Goal: Browse casually

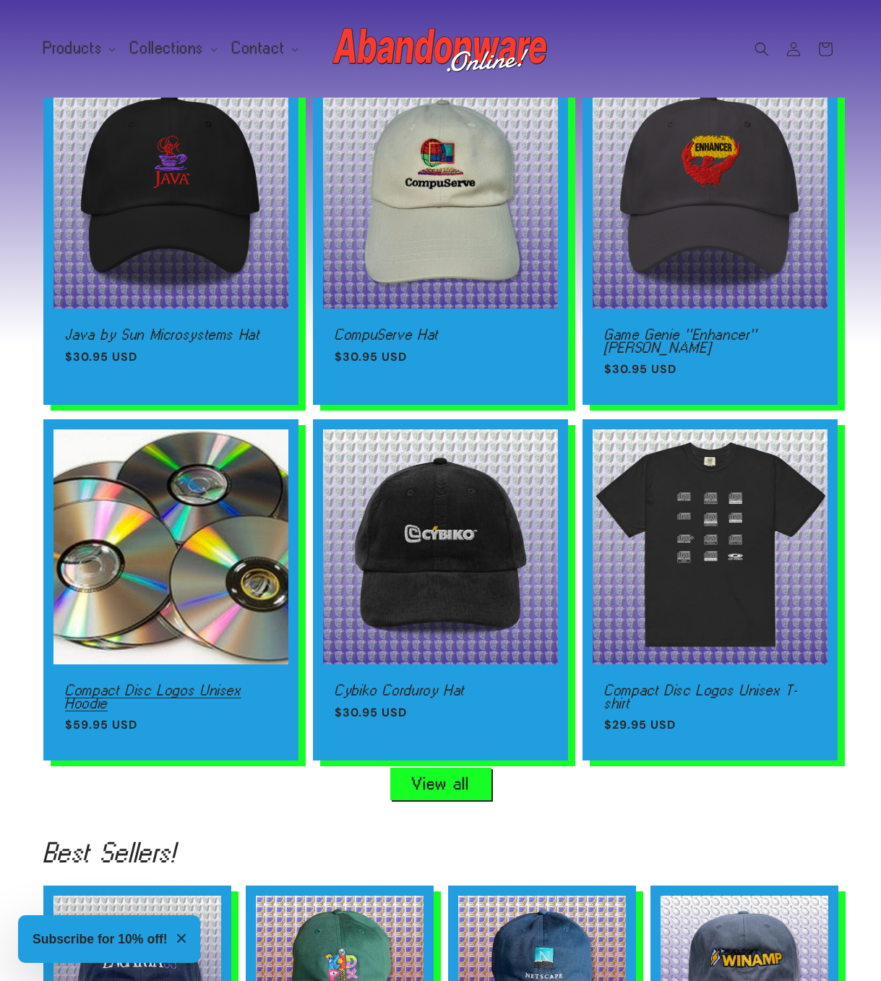
scroll to position [0, 1762]
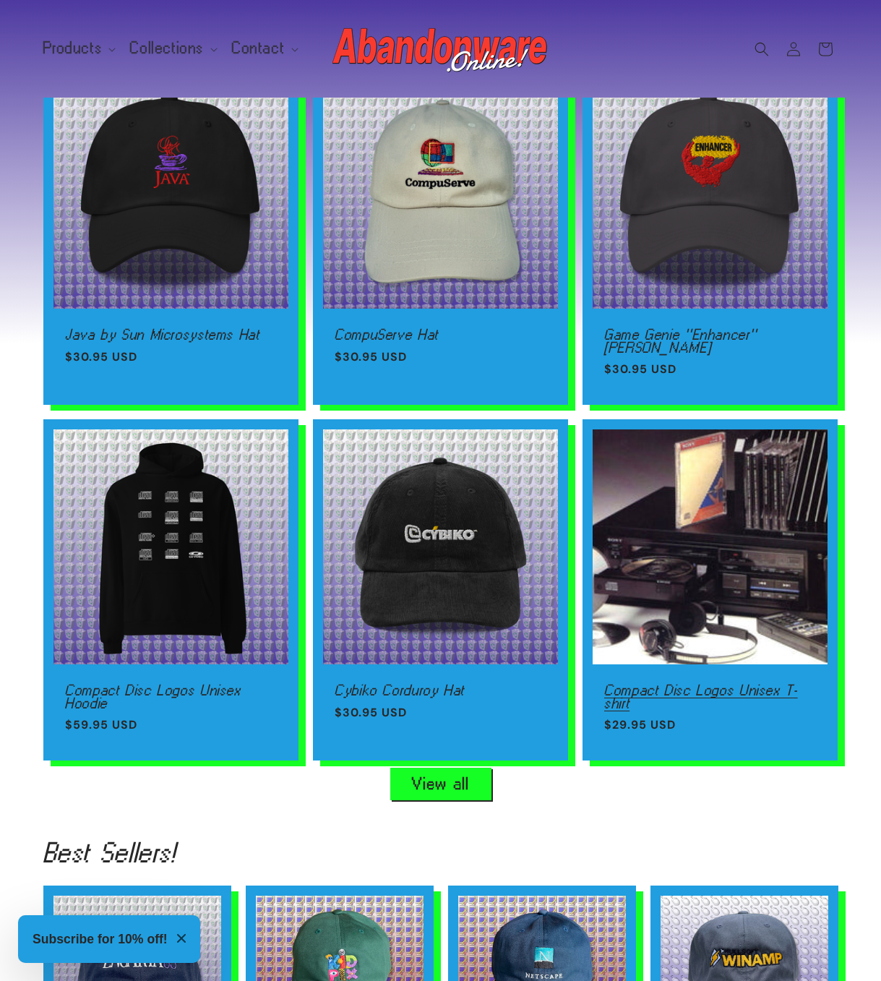
click at [679, 684] on link "Compact Disc Logos Unisex T-shirt" at bounding box center [710, 696] width 212 height 25
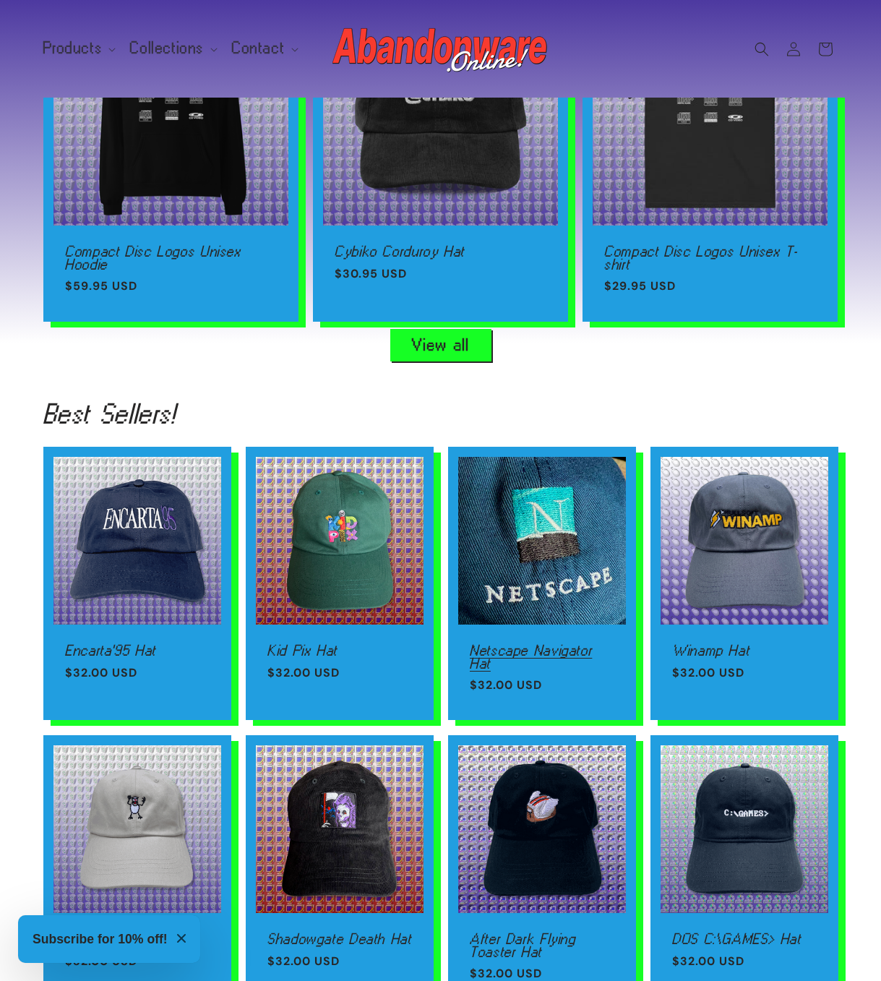
scroll to position [1148, 0]
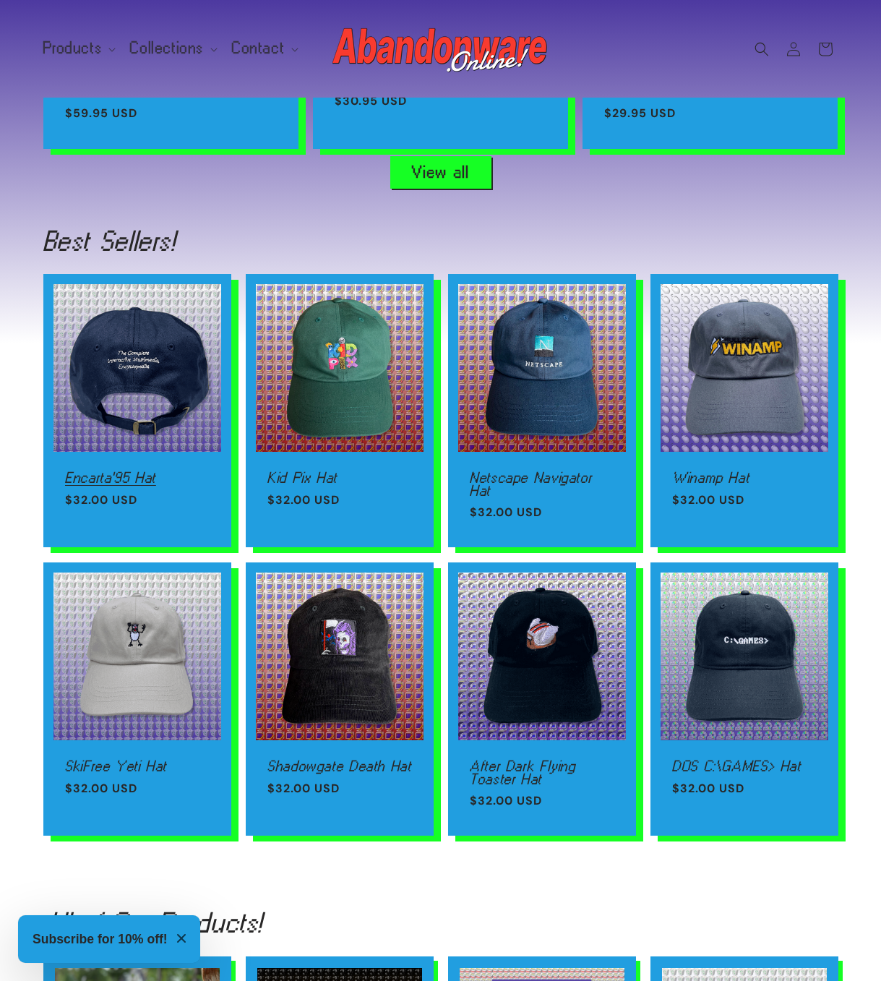
click at [178, 471] on link "Encarta'95 Hat" at bounding box center [137, 477] width 145 height 13
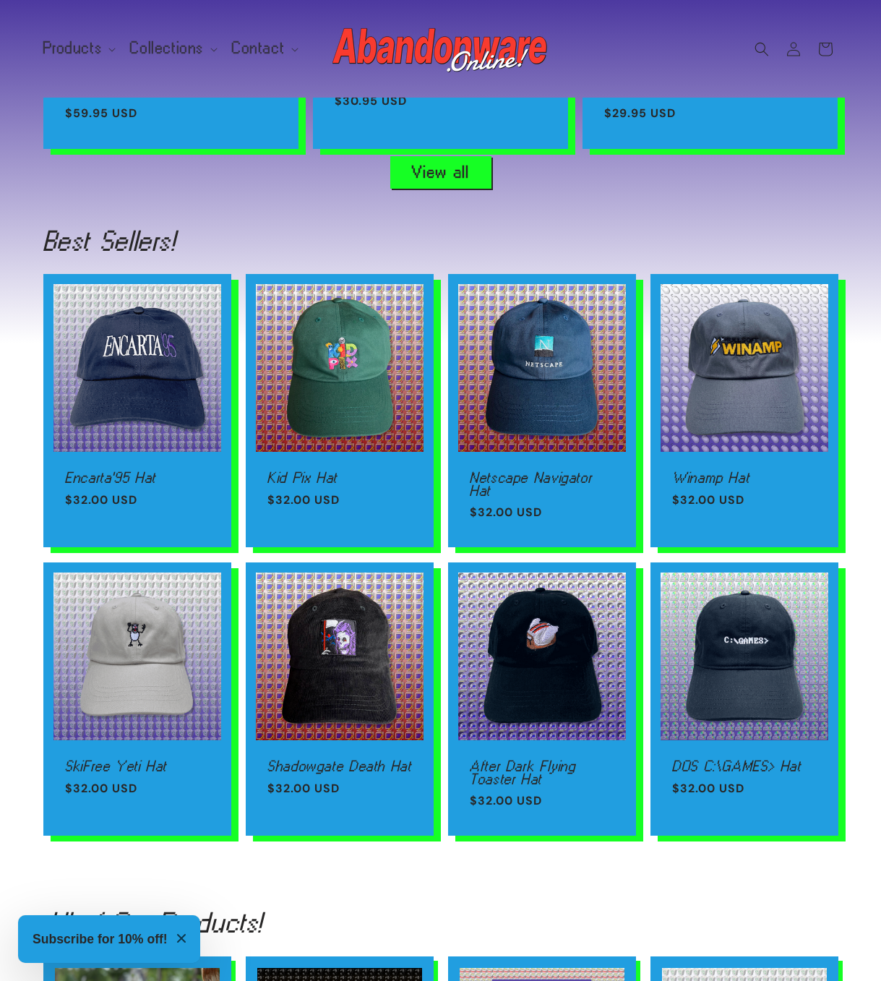
scroll to position [0, 3524]
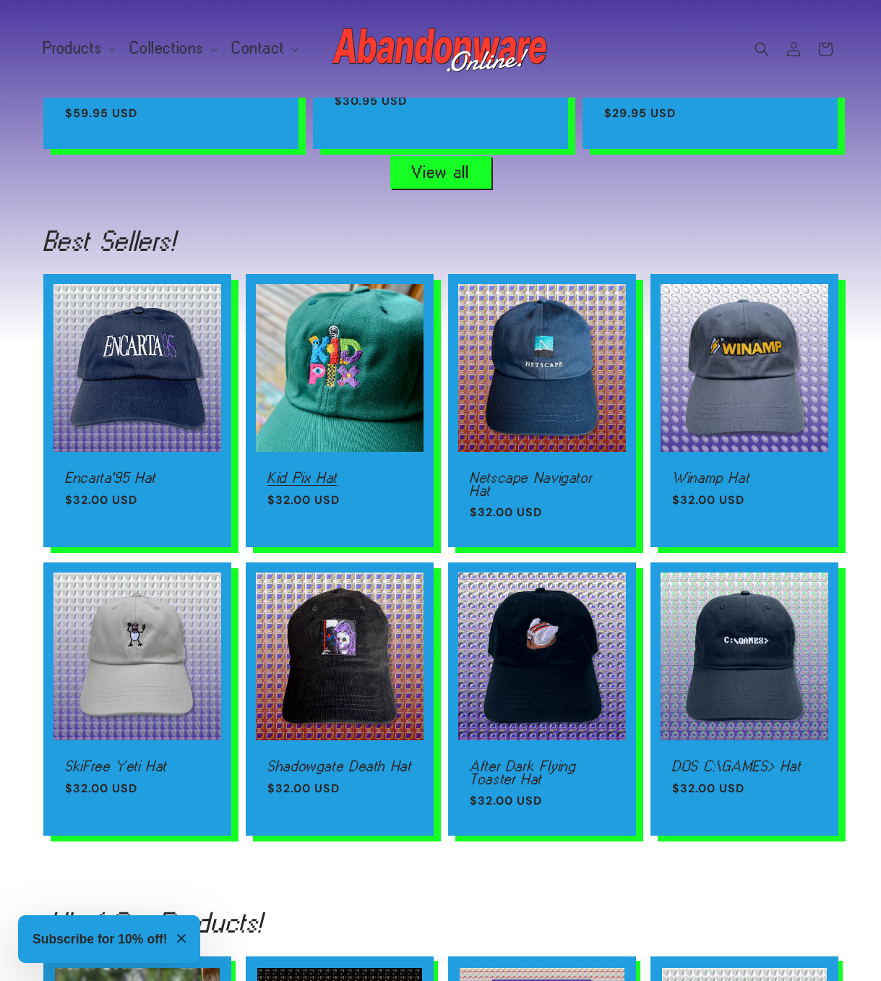
click at [359, 471] on link "Kid Pix Hat" at bounding box center [339, 477] width 145 height 13
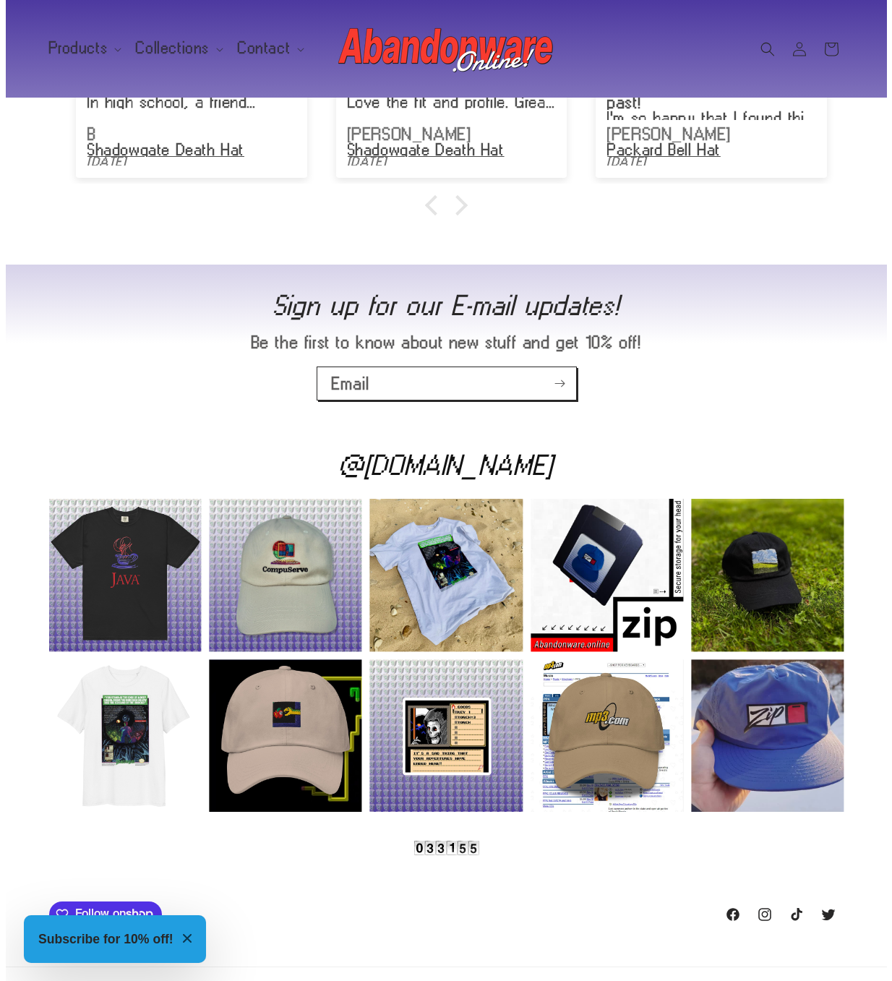
scroll to position [2580, 0]
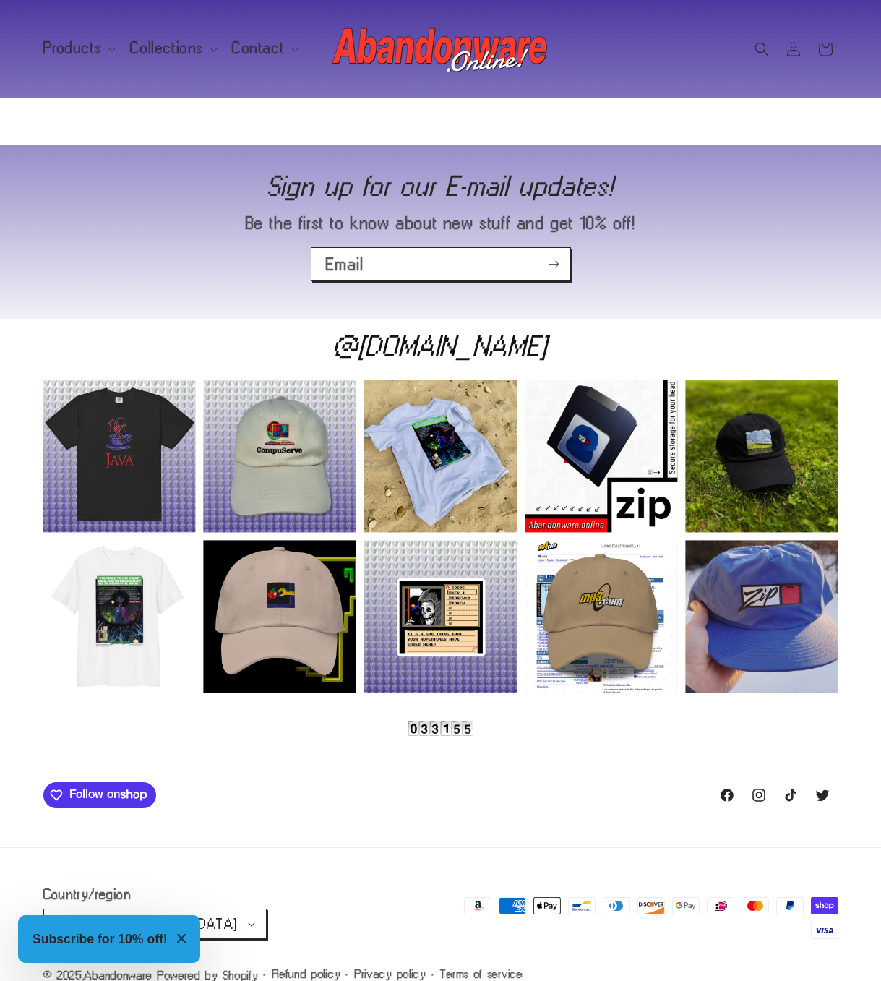
click at [816, 540] on div "Instagram post opens in a popup" at bounding box center [761, 616] width 152 height 152
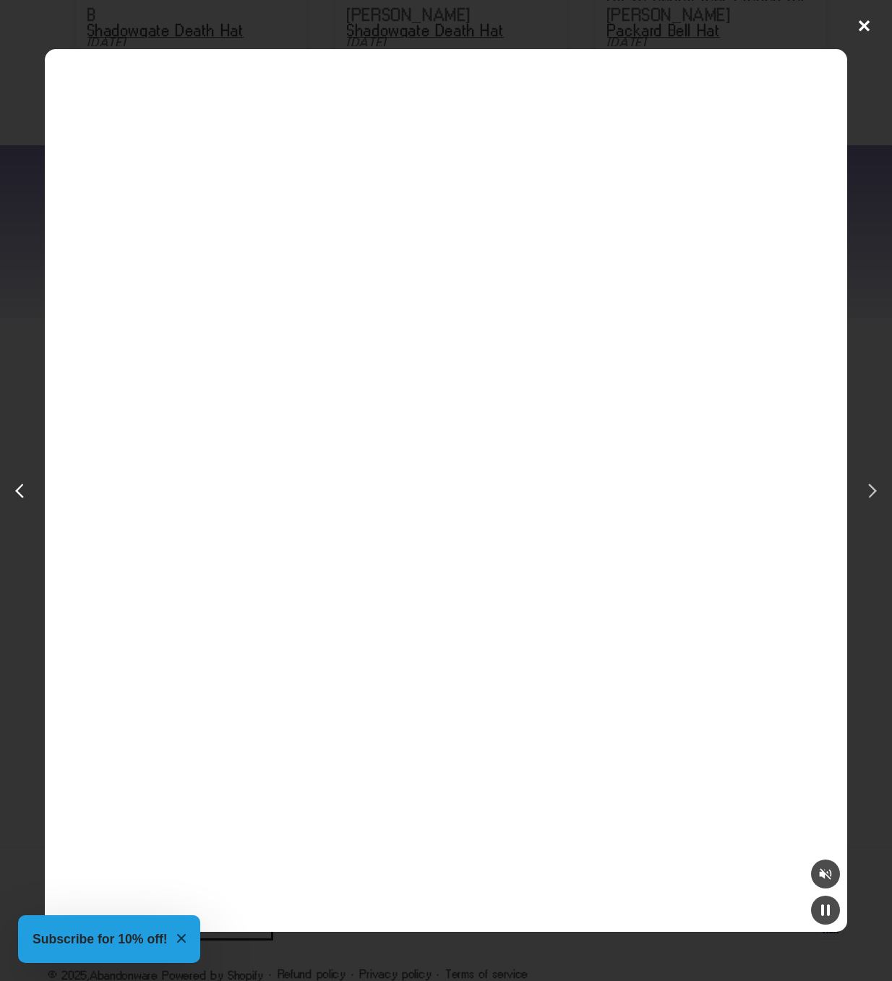
scroll to position [0, 1783]
click at [870, 483] on div "next post" at bounding box center [869, 490] width 23 height 23
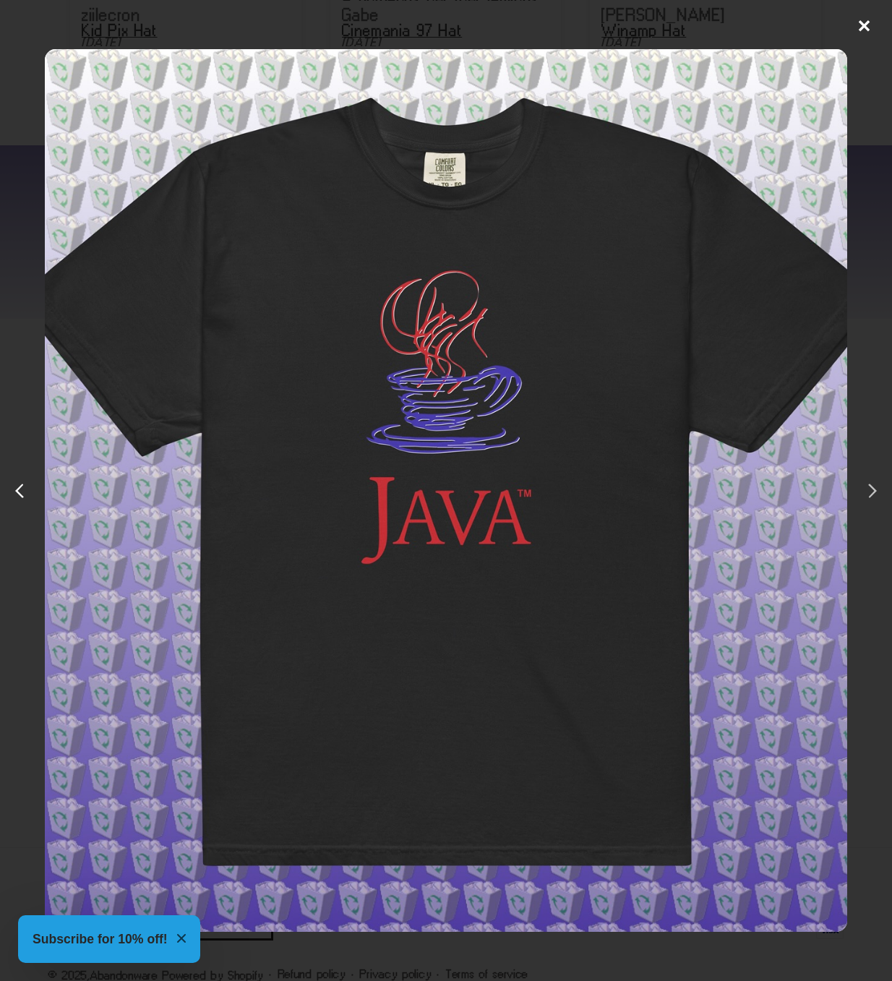
click at [869, 483] on div "next post" at bounding box center [869, 490] width 23 height 23
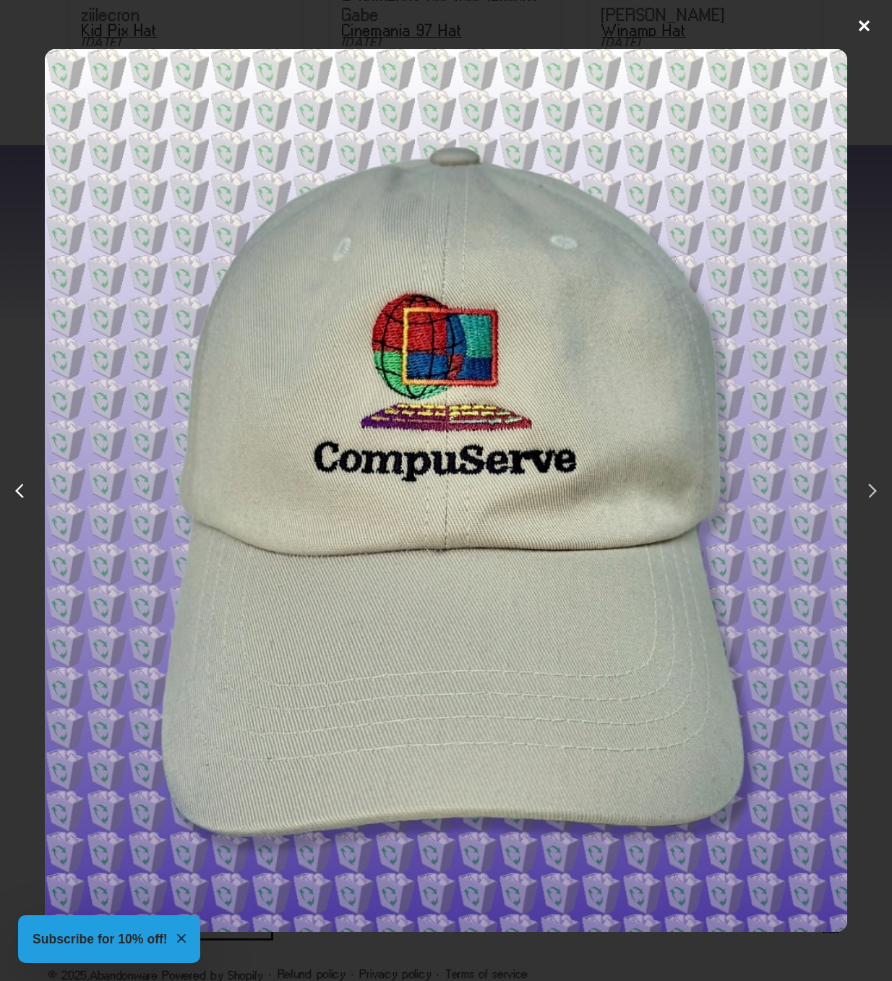
click at [869, 483] on div "next post" at bounding box center [869, 490] width 23 height 23
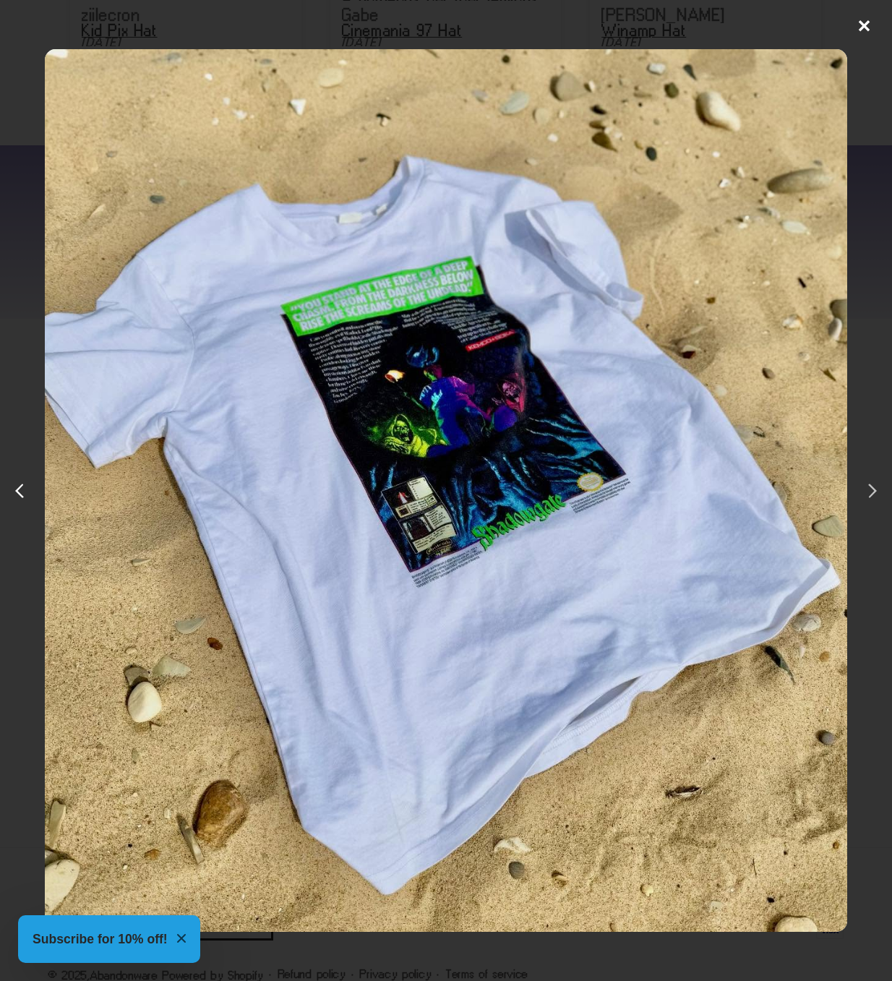
click at [868, 483] on div "next post" at bounding box center [869, 490] width 23 height 23
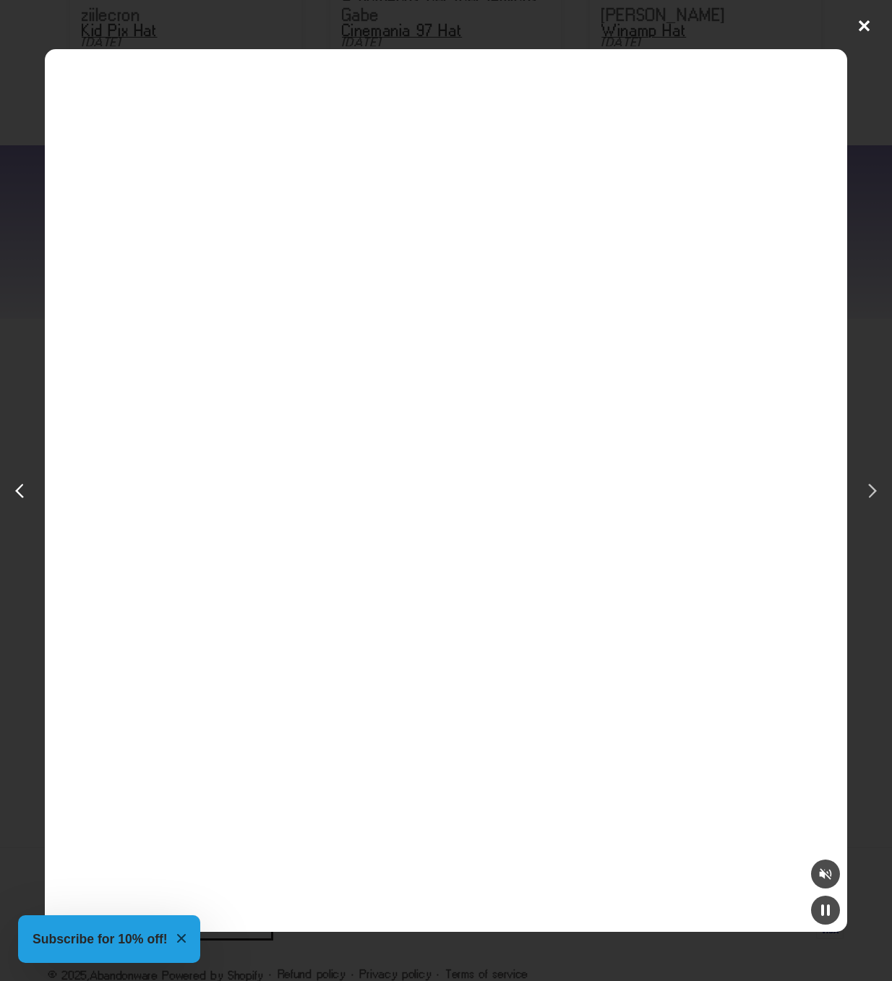
click at [868, 483] on div "next post" at bounding box center [869, 490] width 23 height 23
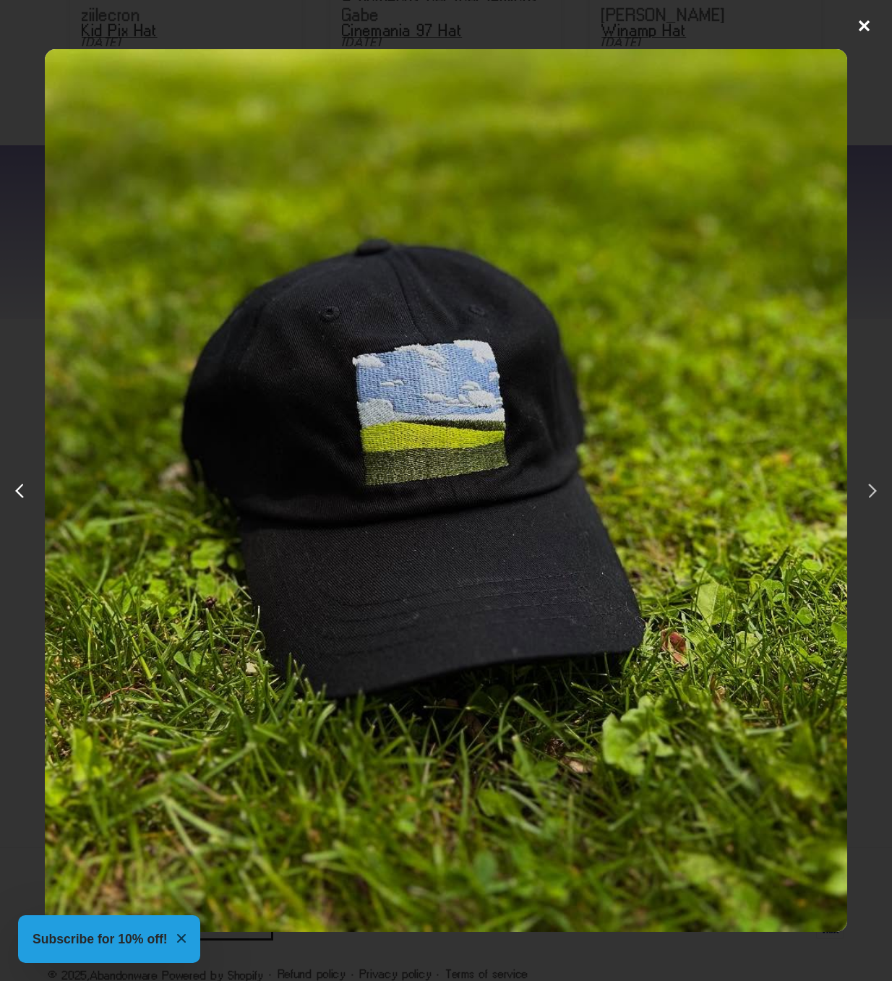
click at [868, 483] on div "next post" at bounding box center [869, 490] width 23 height 23
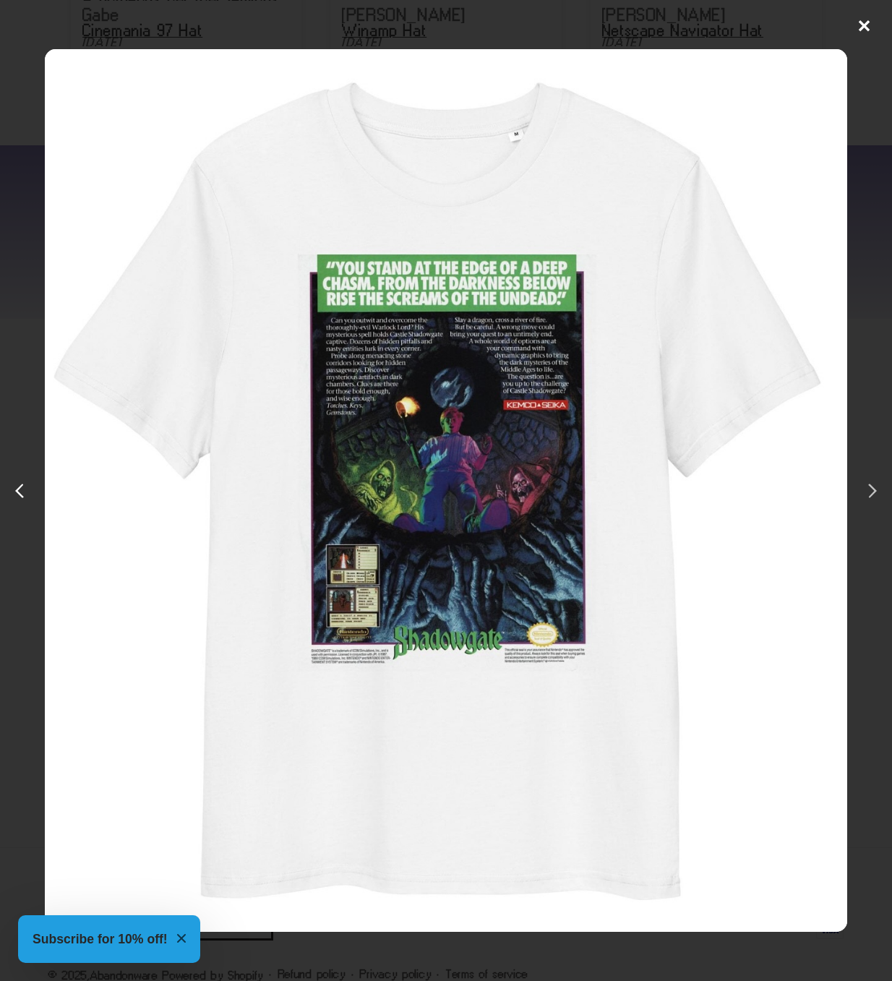
click at [867, 483] on div "next post" at bounding box center [869, 490] width 23 height 23
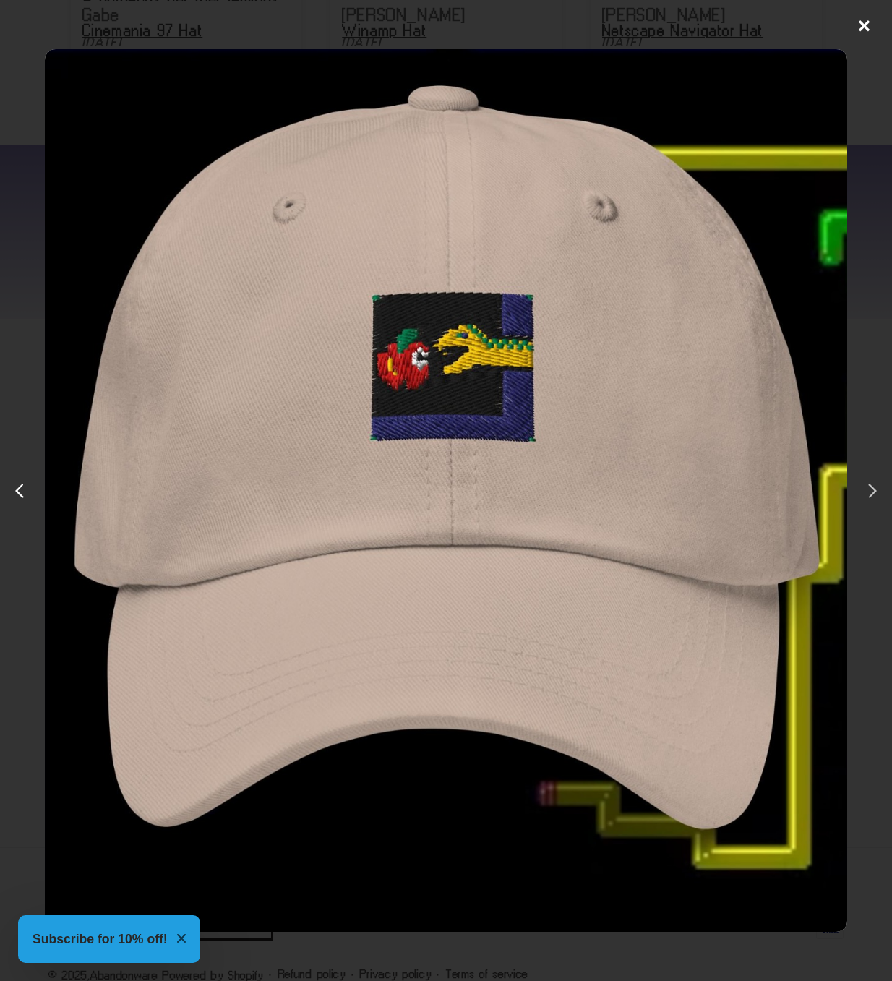
click at [867, 483] on div "next post" at bounding box center [869, 490] width 23 height 23
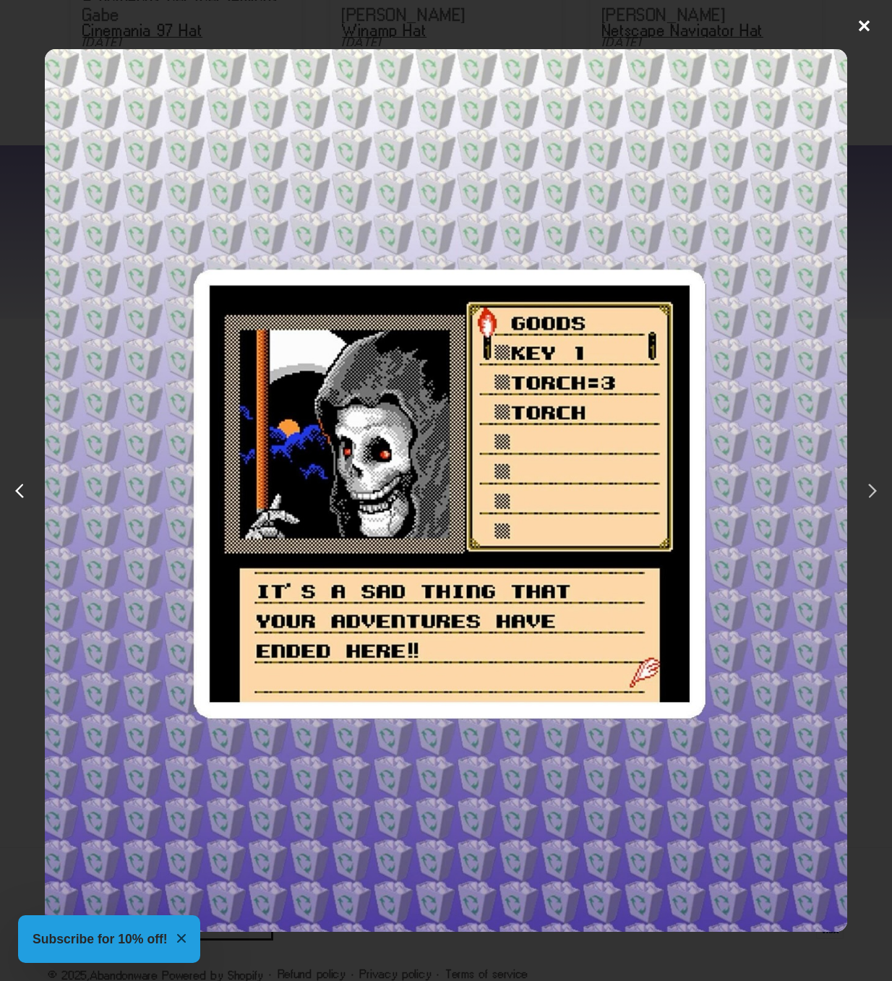
scroll to position [0, 2675]
click at [867, 483] on div "next post" at bounding box center [869, 490] width 23 height 23
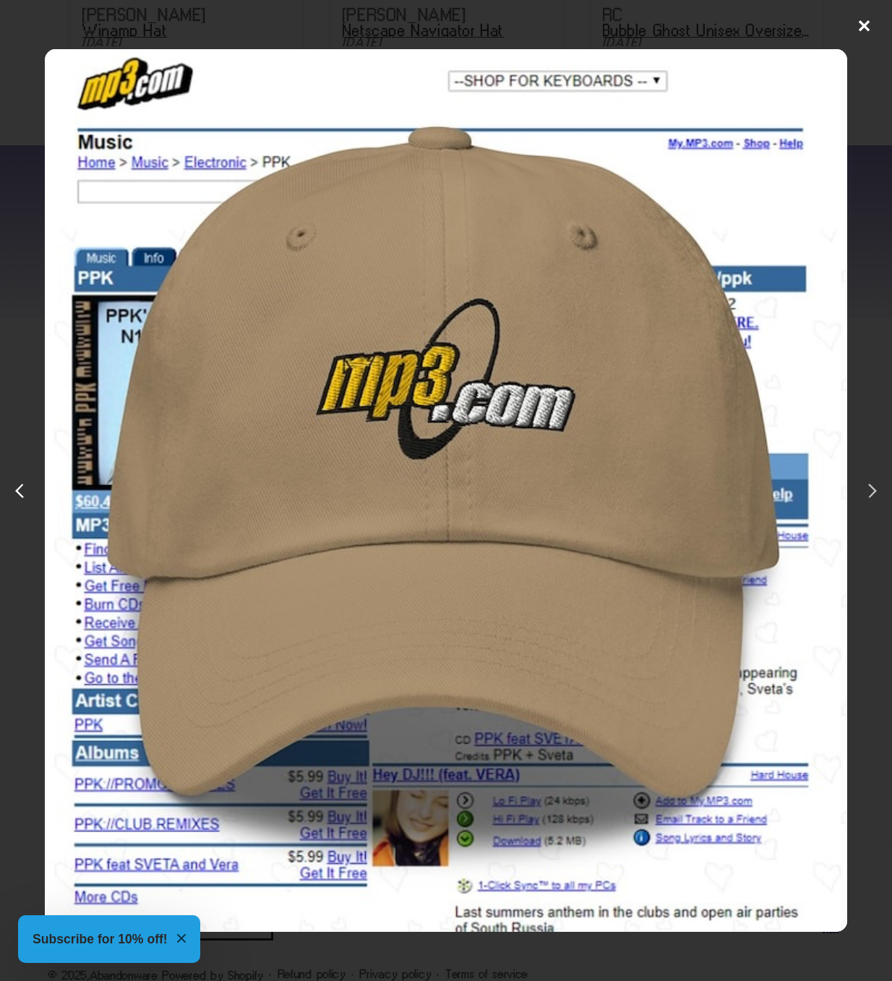
click at [865, 488] on div "next post" at bounding box center [869, 490] width 23 height 23
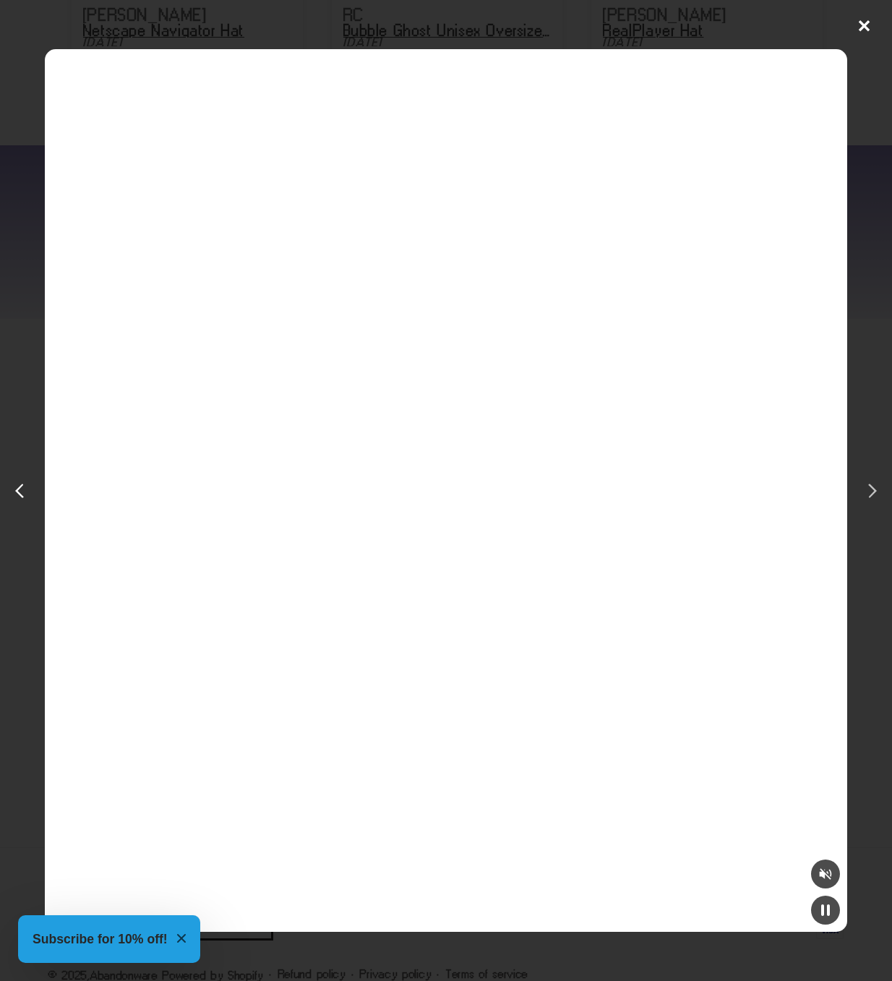
click at [865, 488] on div "next post" at bounding box center [869, 490] width 23 height 23
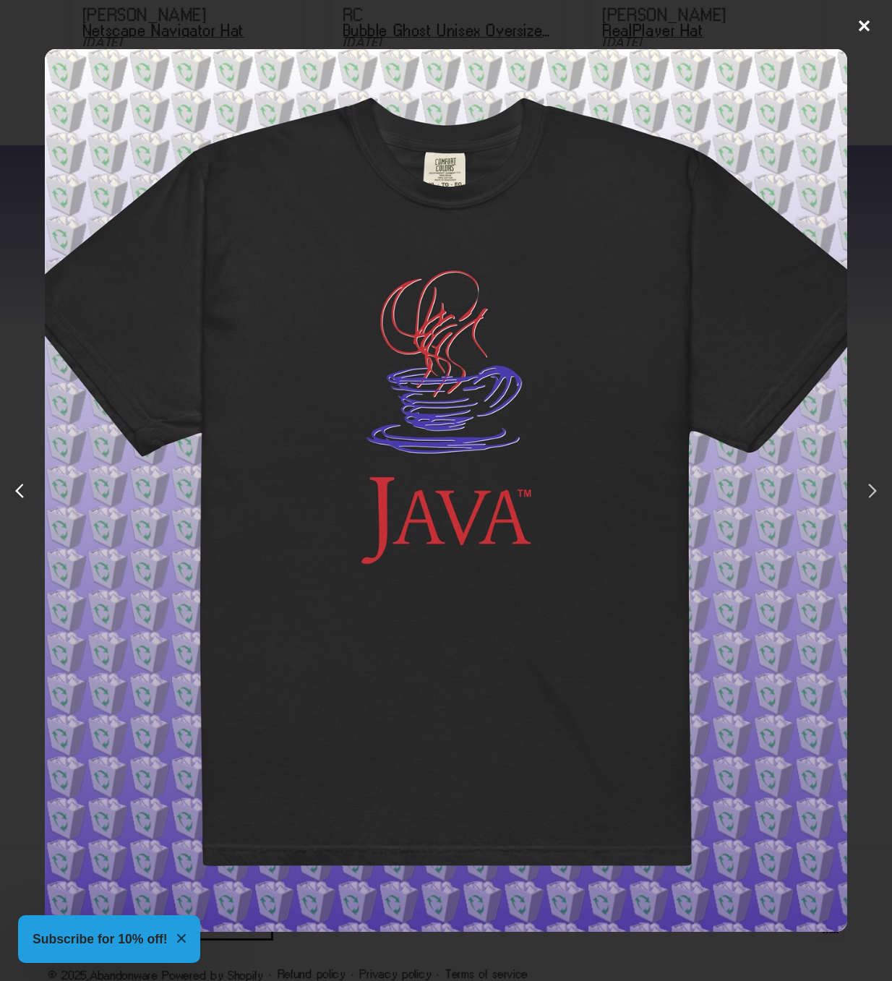
click at [865, 488] on div "next post" at bounding box center [869, 490] width 23 height 23
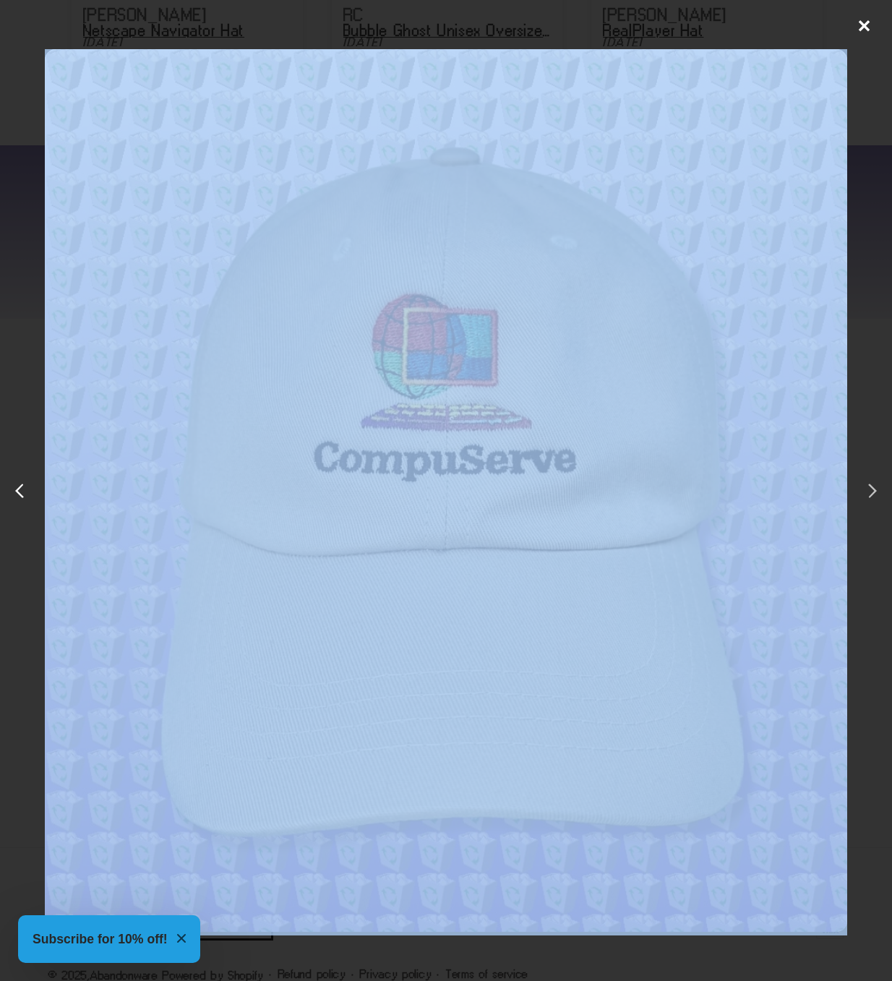
click at [865, 488] on div "next post" at bounding box center [869, 490] width 23 height 23
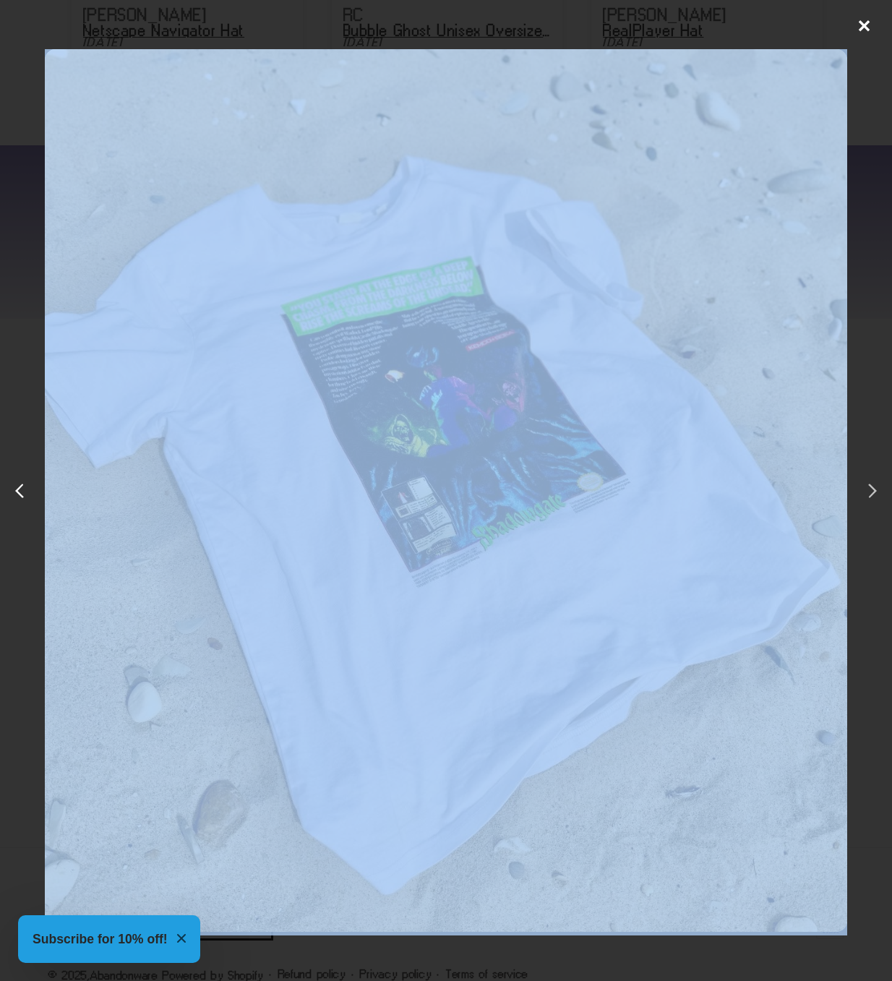
click at [865, 488] on div "next post" at bounding box center [869, 490] width 23 height 23
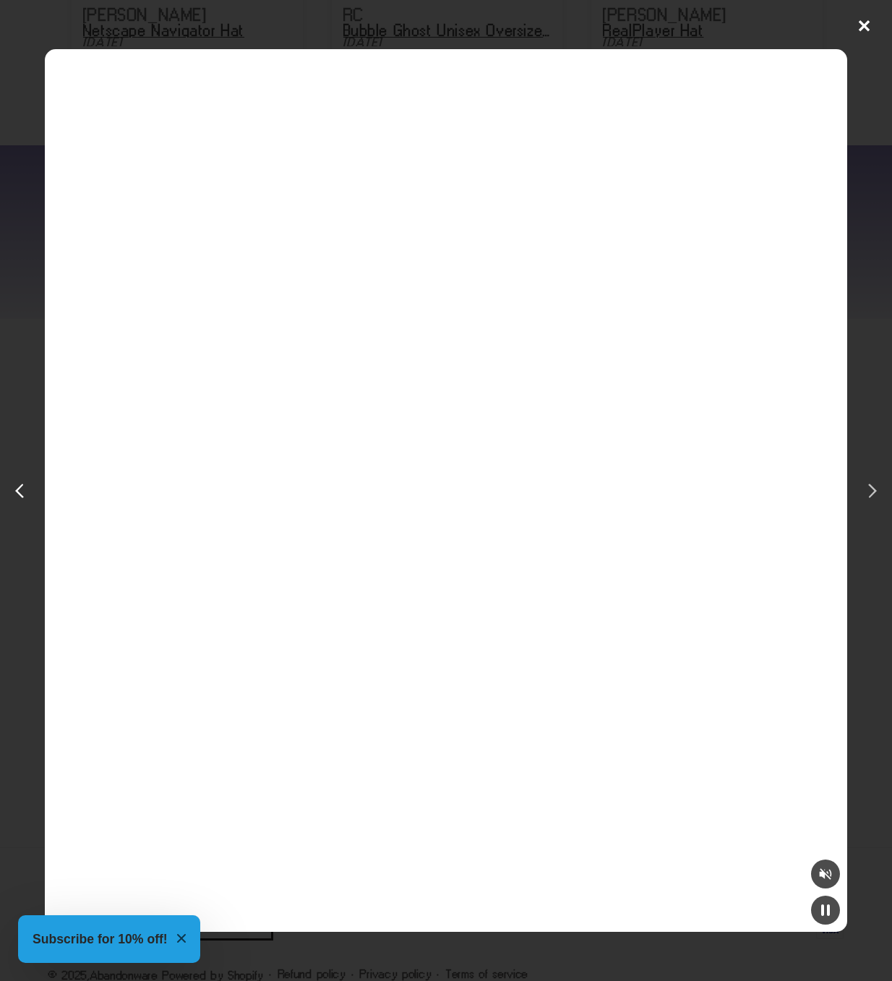
click at [865, 488] on div "next post" at bounding box center [869, 490] width 23 height 23
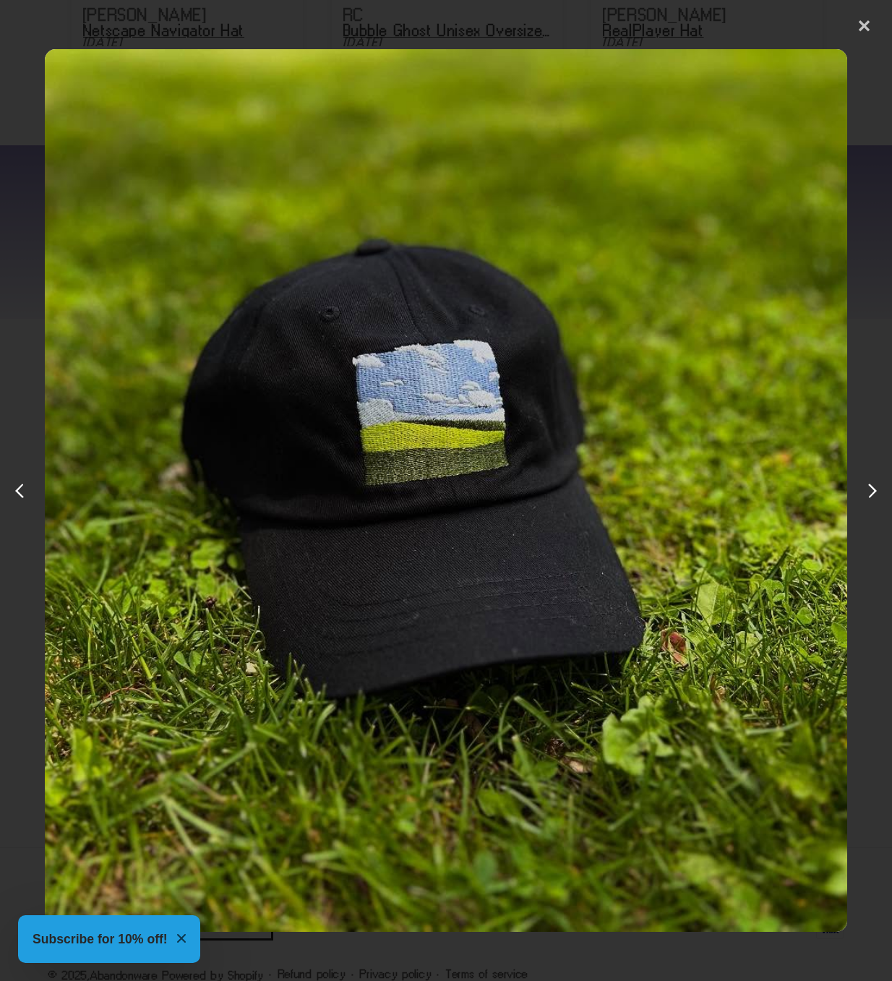
click at [858, 26] on div "✕" at bounding box center [864, 23] width 22 height 22
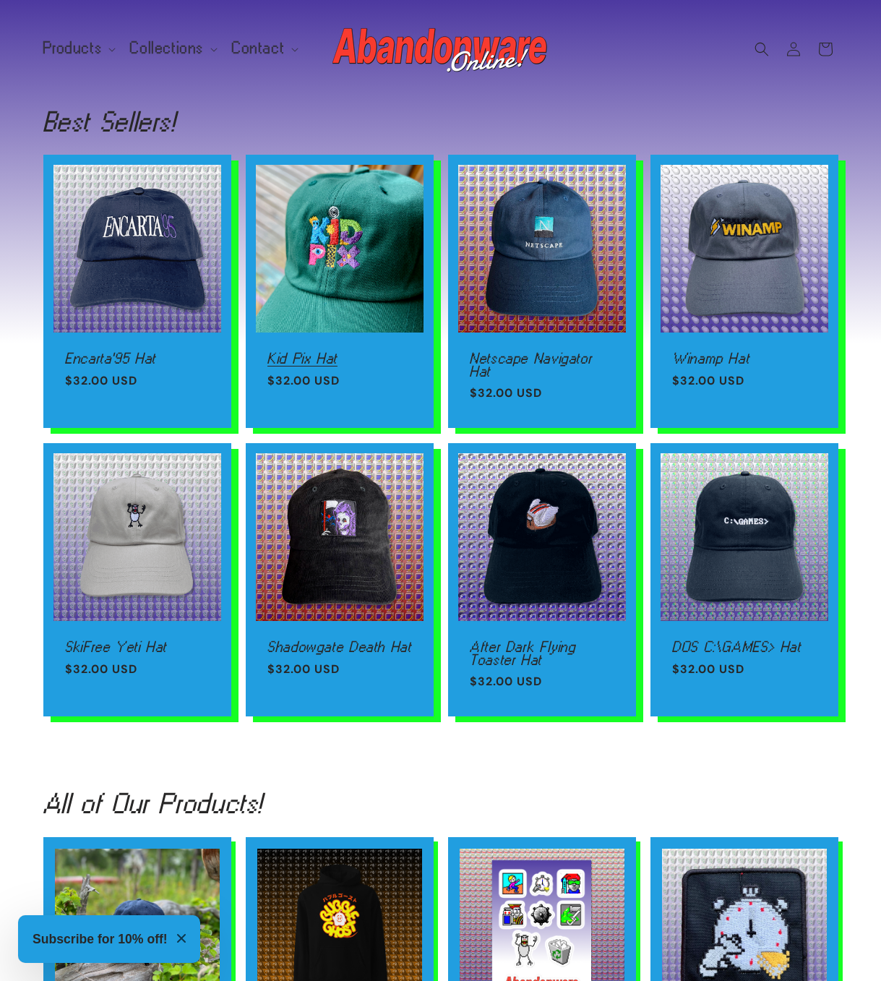
scroll to position [769, 0]
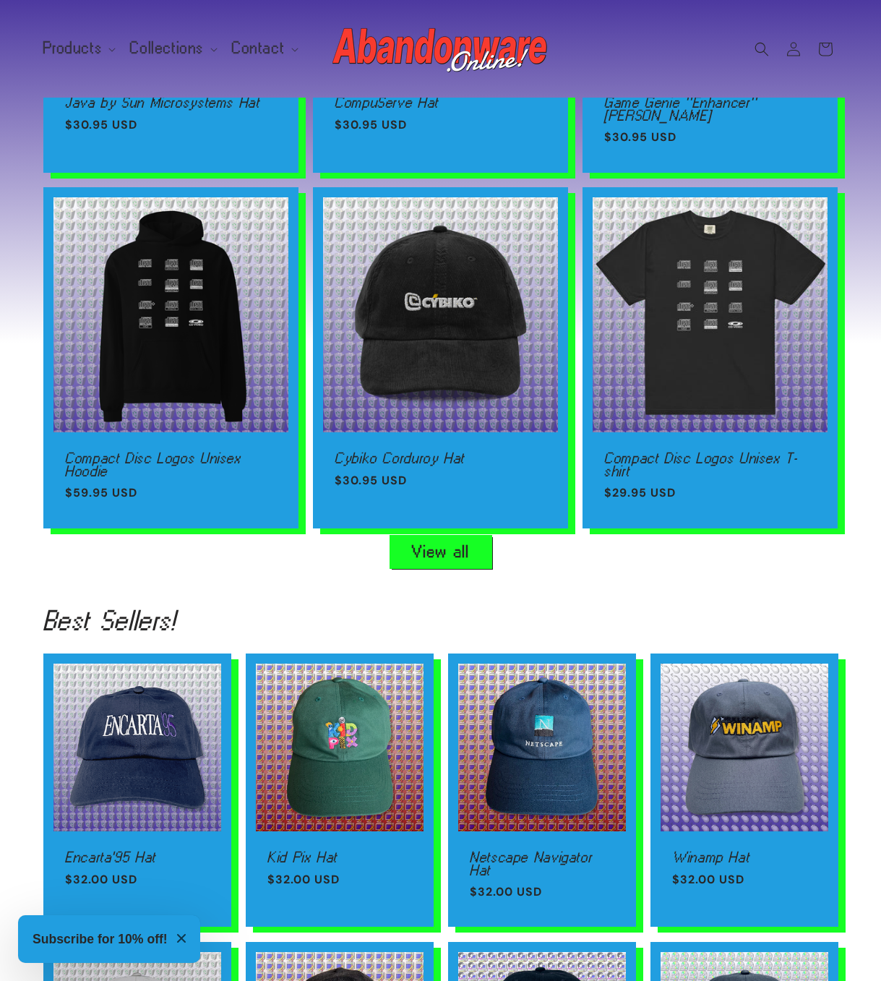
click at [464, 542] on link "View all" at bounding box center [440, 551] width 101 height 33
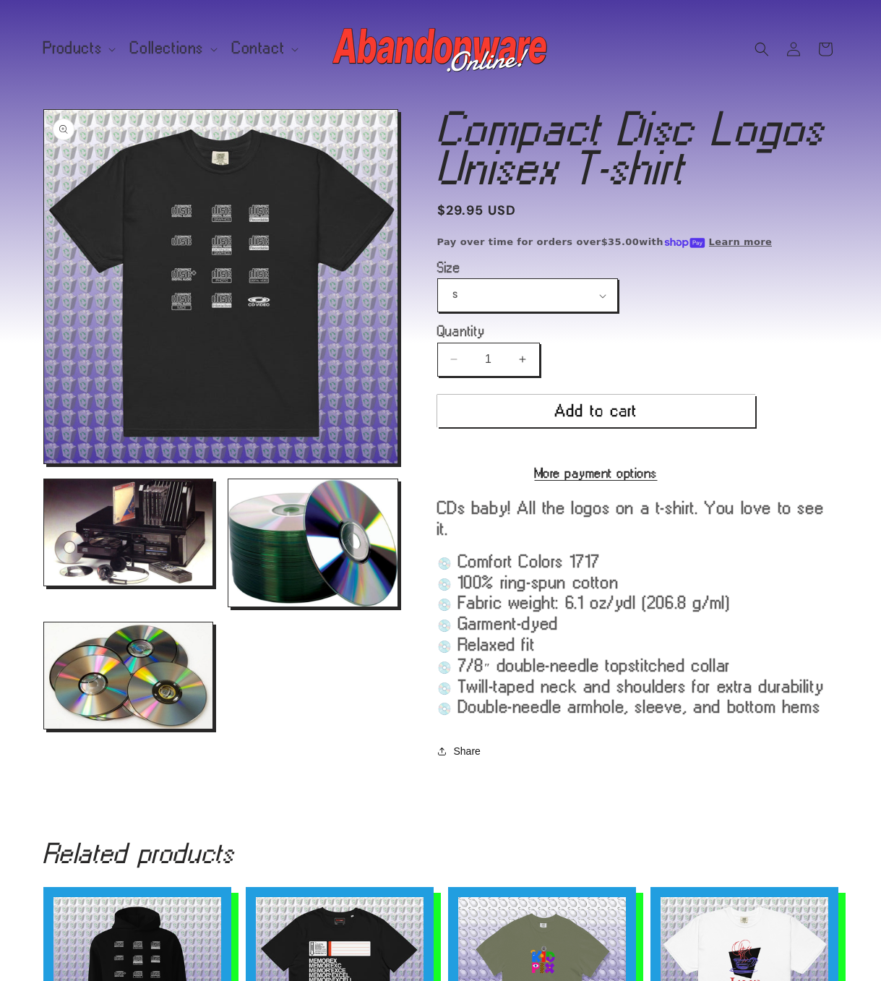
click at [44, 463] on button "Open media 1 in modal" at bounding box center [44, 463] width 0 height 0
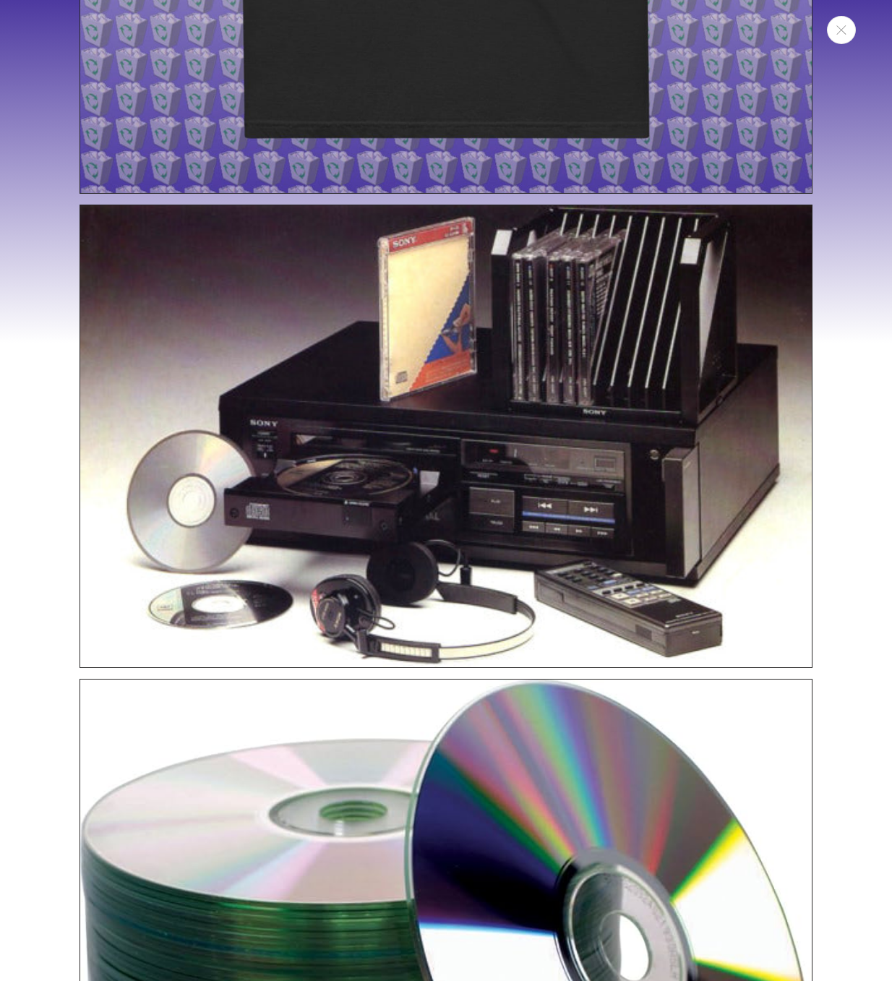
scroll to position [332, 0]
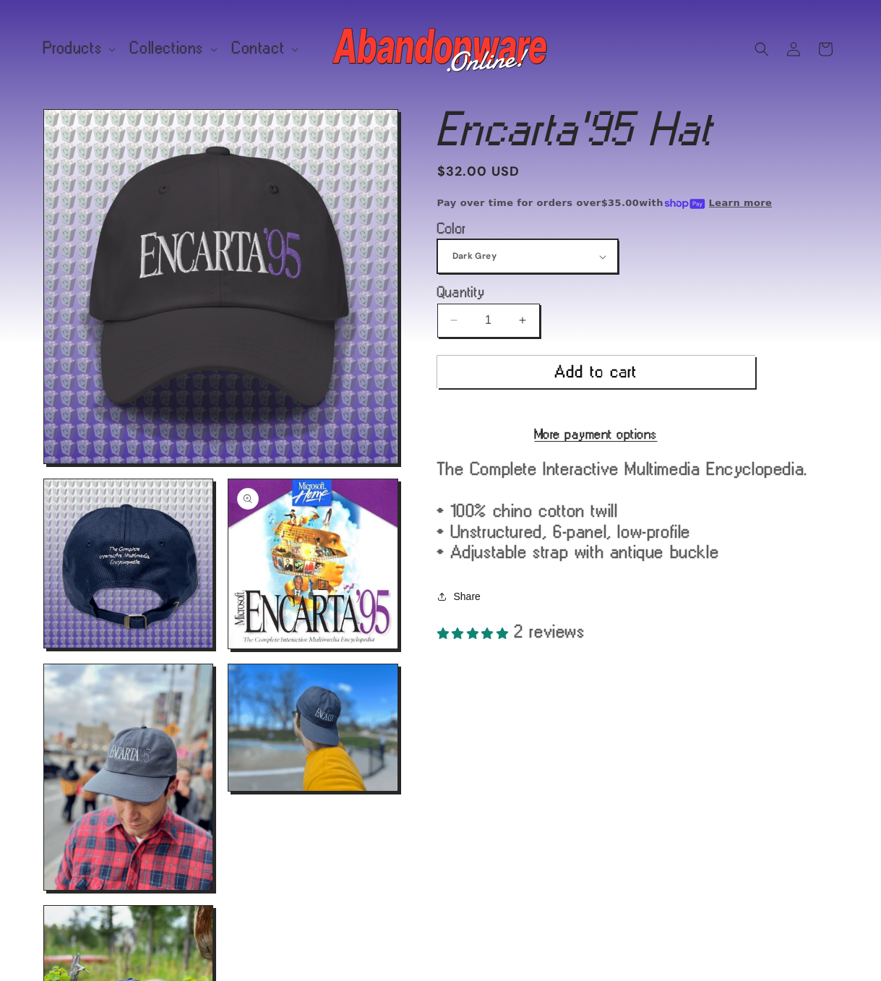
scroll to position [27, 0]
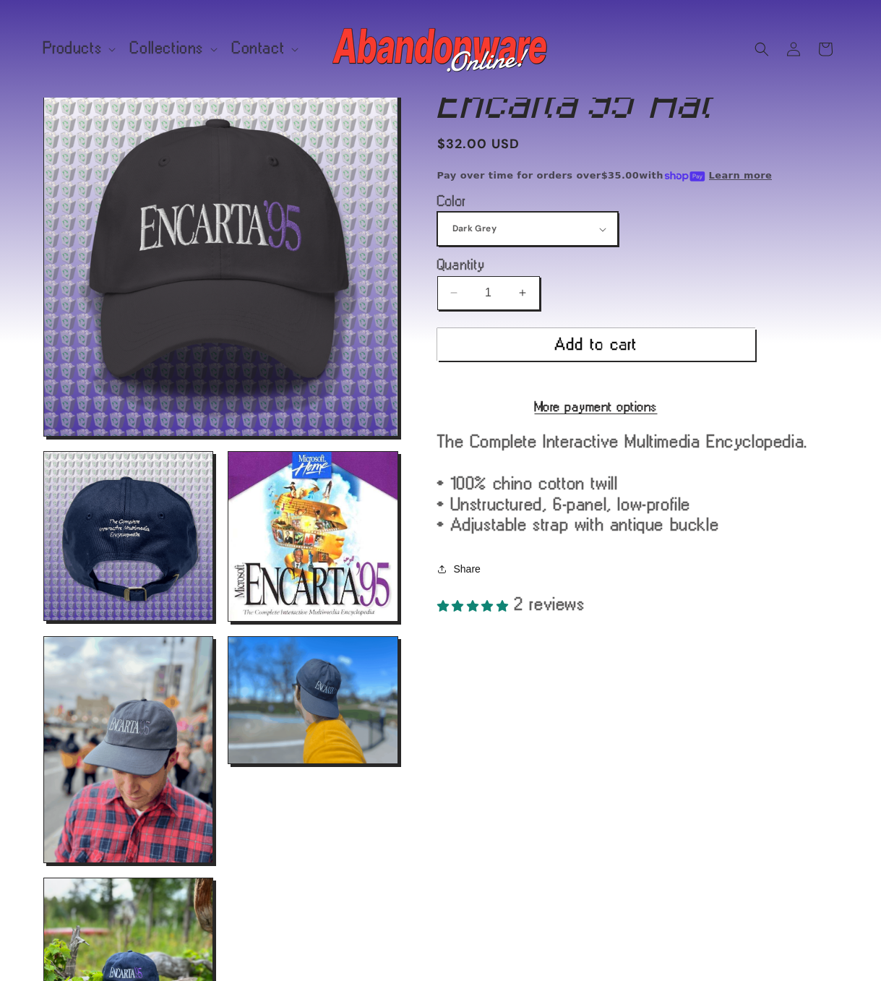
select select "Black"
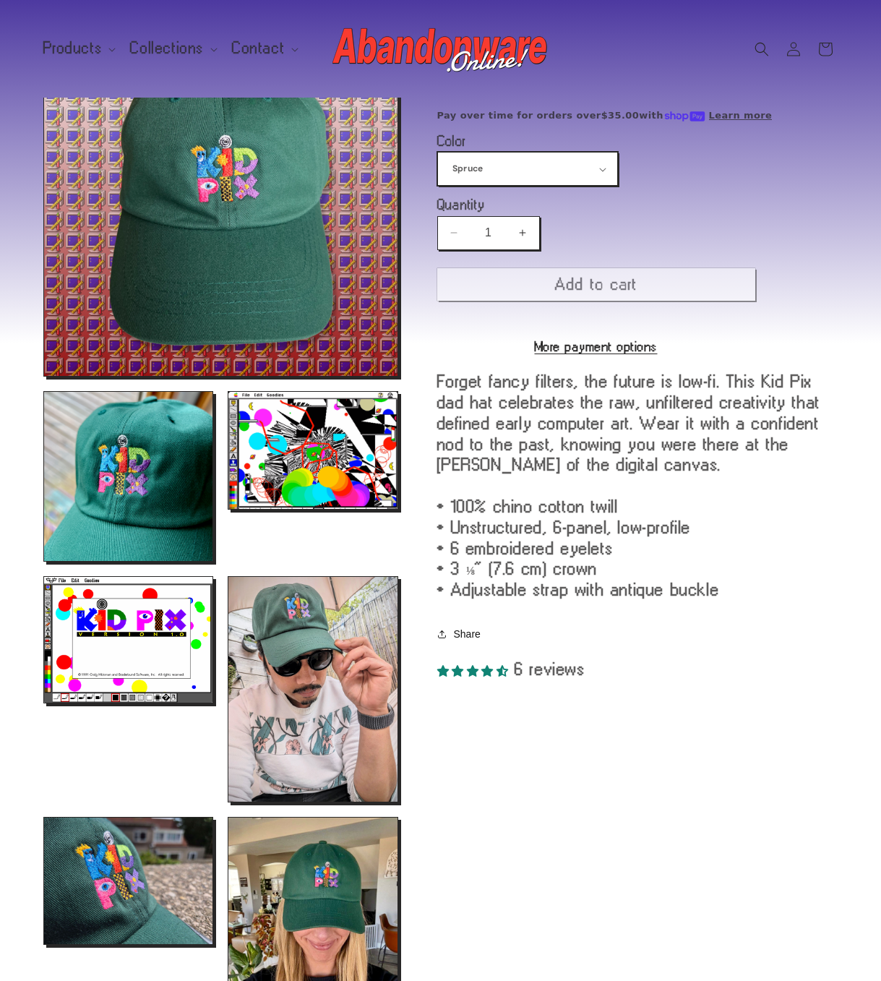
scroll to position [109, 0]
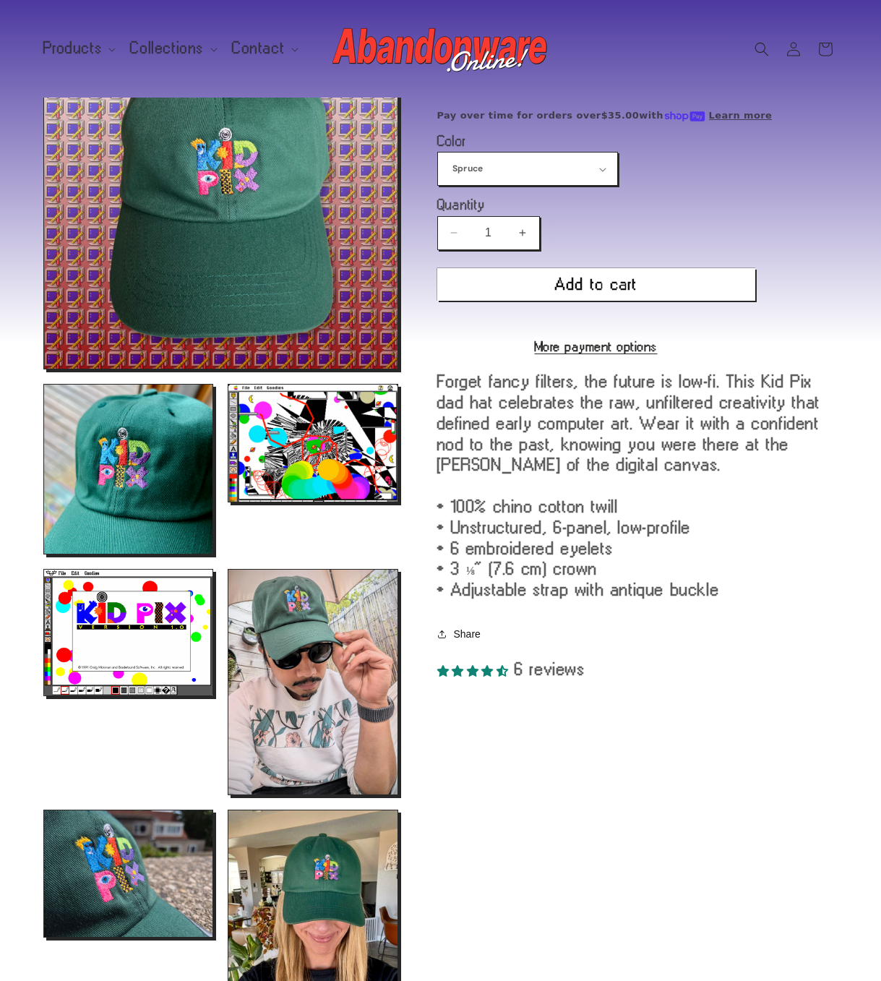
click at [540, 241] on div "Decrease quantity for Kid Pix Hat 1 Increase quantity for Kid Pix Hat" at bounding box center [596, 233] width 318 height 34
select select "Navy"
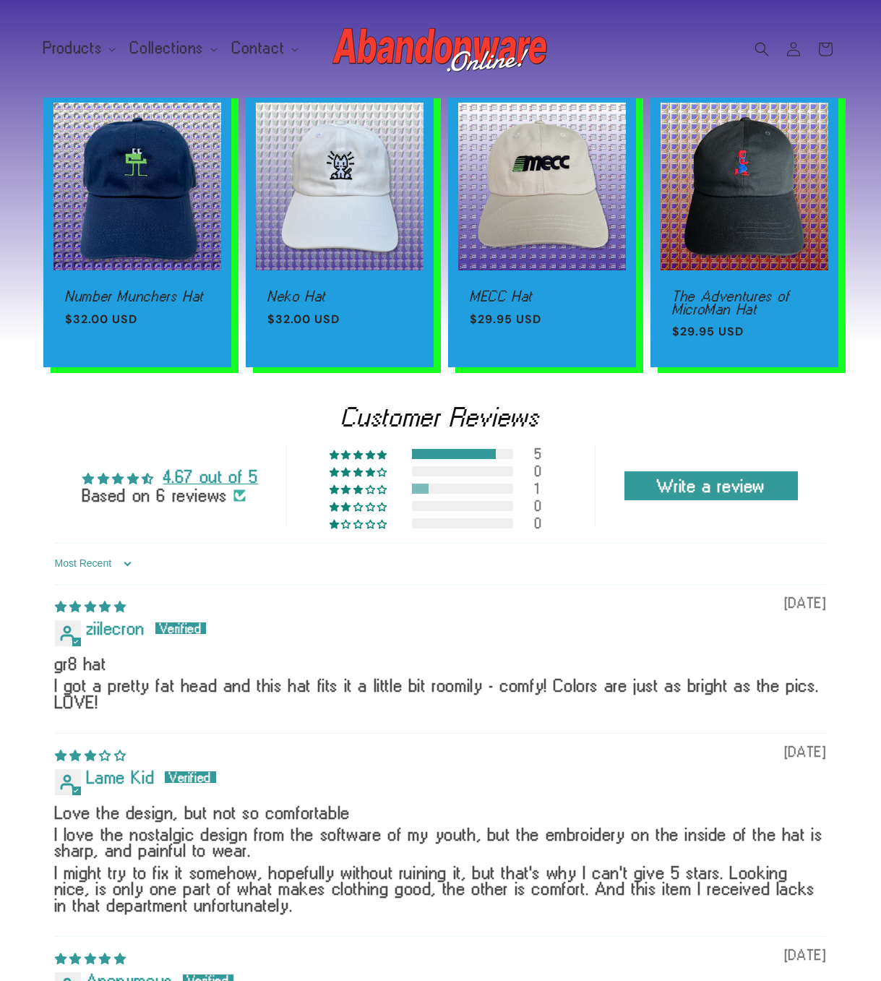
scroll to position [1511, 0]
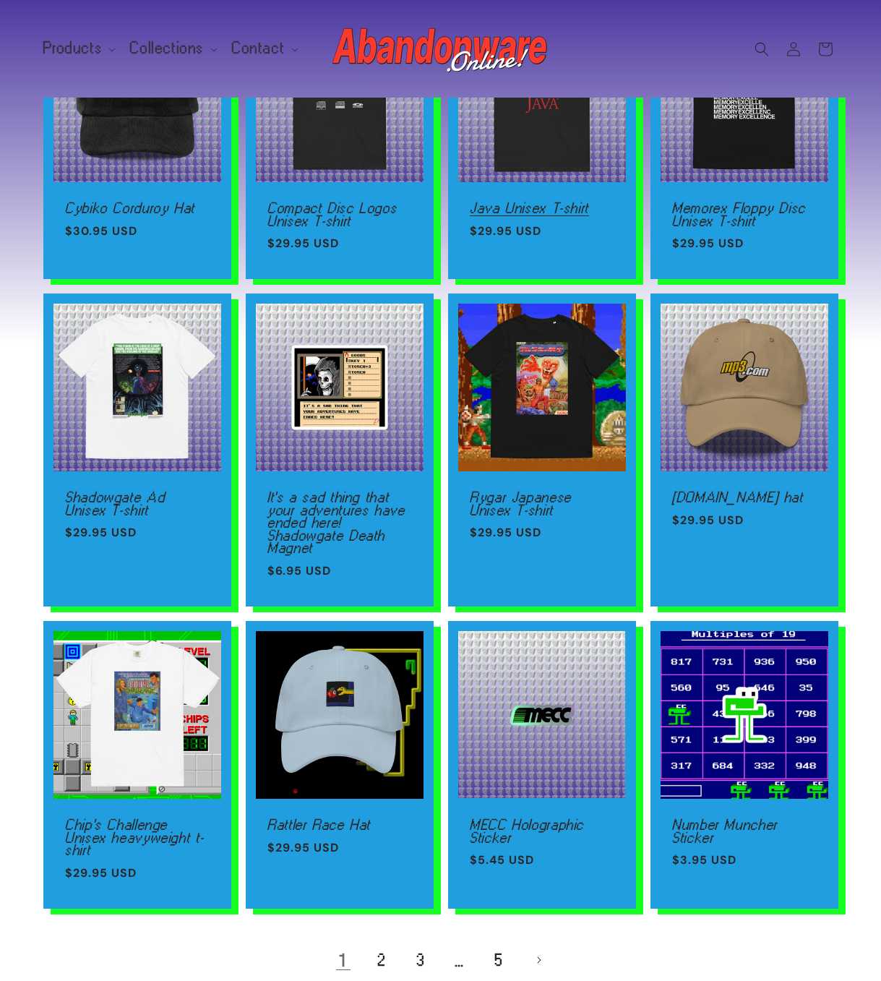
scroll to position [647, 0]
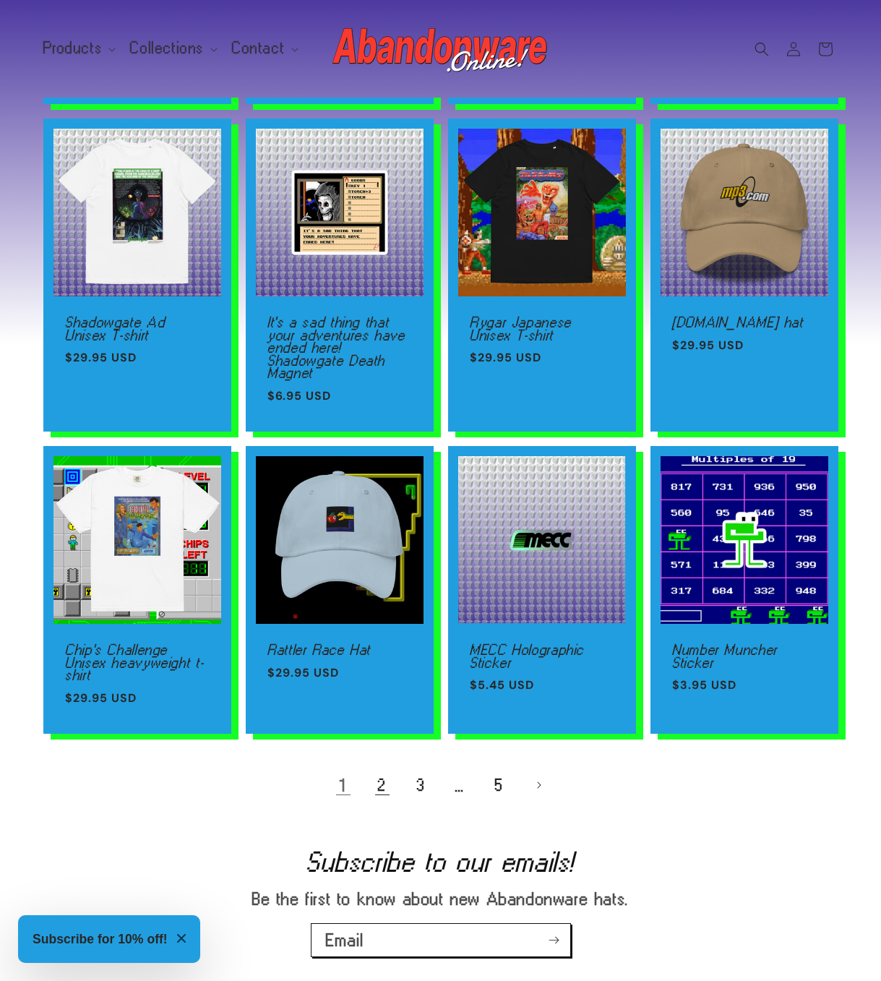
click at [378, 773] on link "2" at bounding box center [382, 785] width 32 height 32
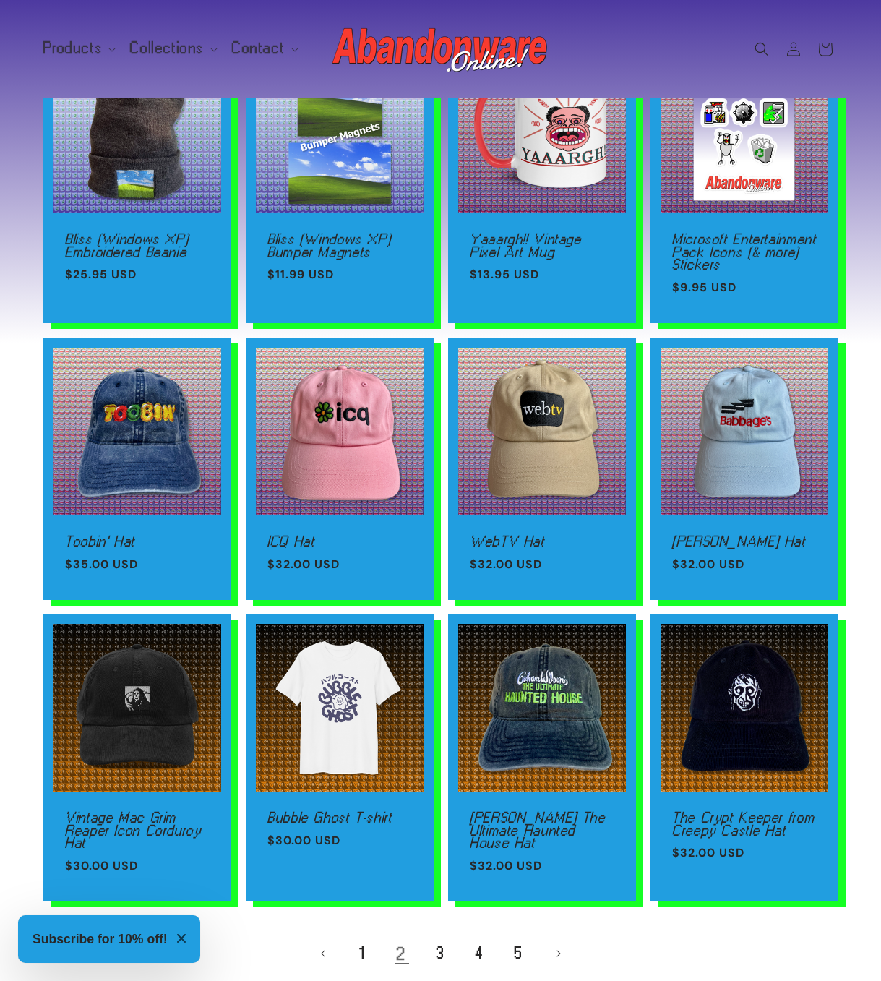
scroll to position [598, 0]
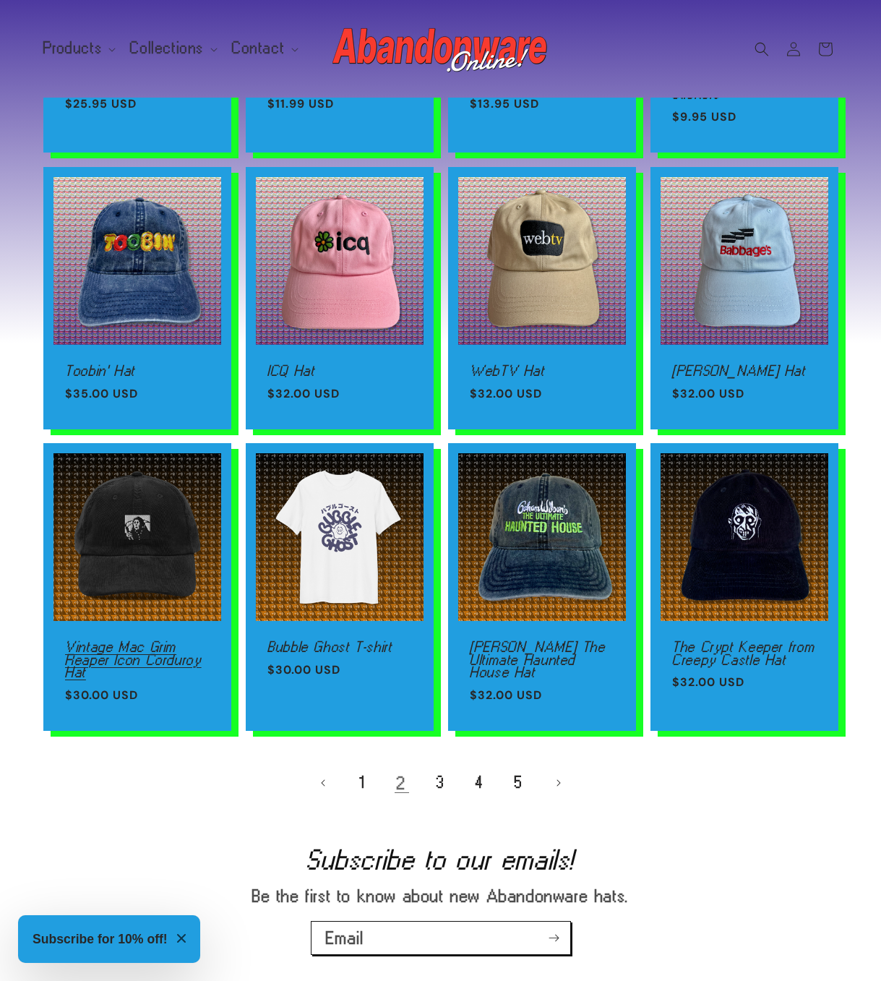
click at [127, 640] on link "Vintage Mac Grim Reaper Icon Corduroy Hat" at bounding box center [137, 659] width 145 height 38
click at [438, 793] on link "3" at bounding box center [441, 783] width 32 height 32
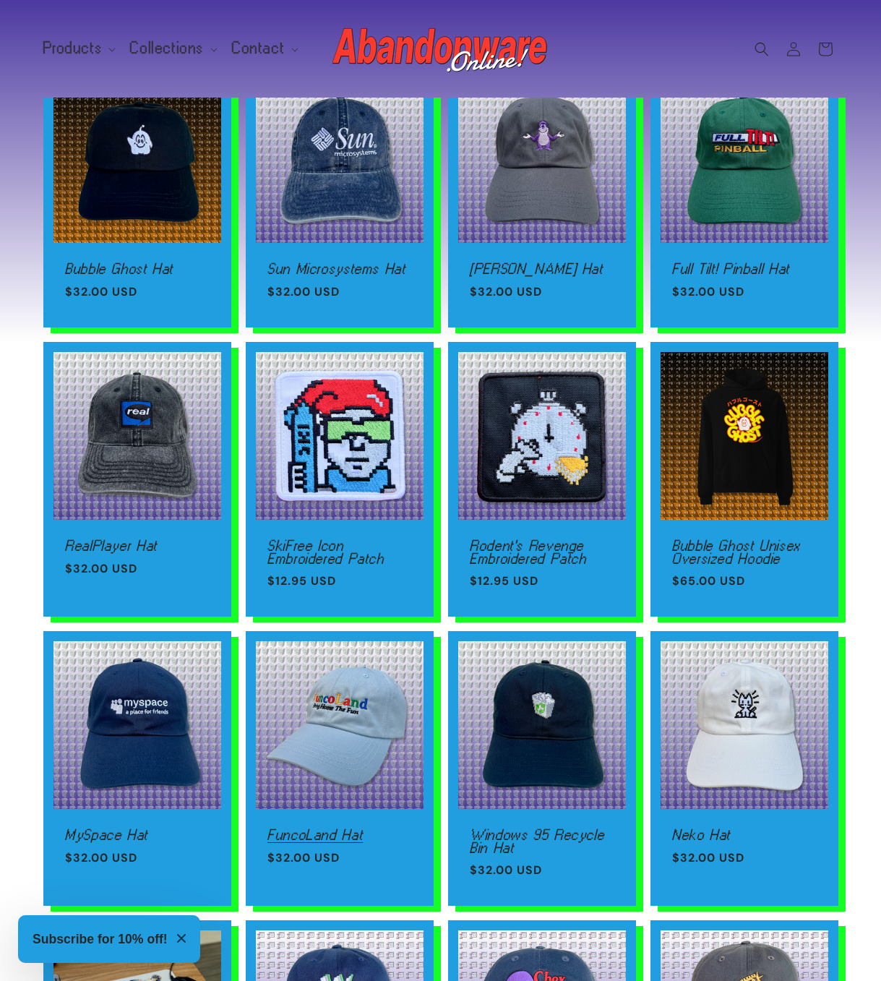
scroll to position [776, 0]
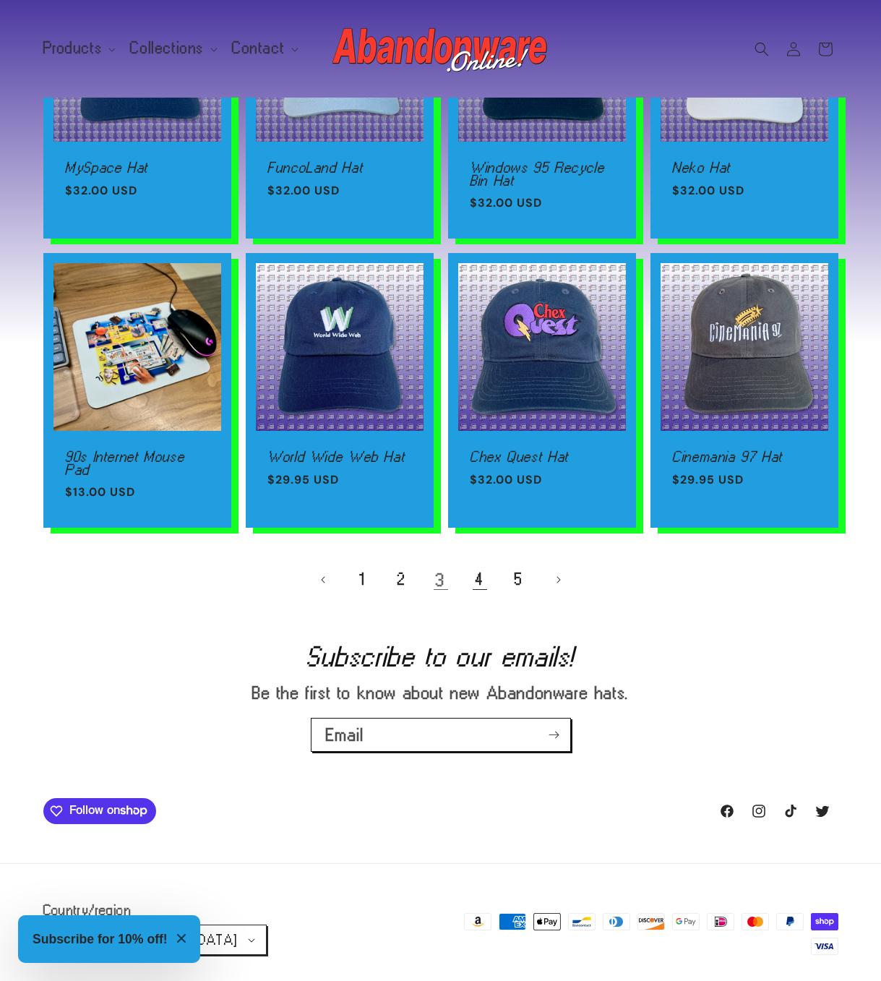
click at [481, 582] on link "4" at bounding box center [480, 580] width 32 height 32
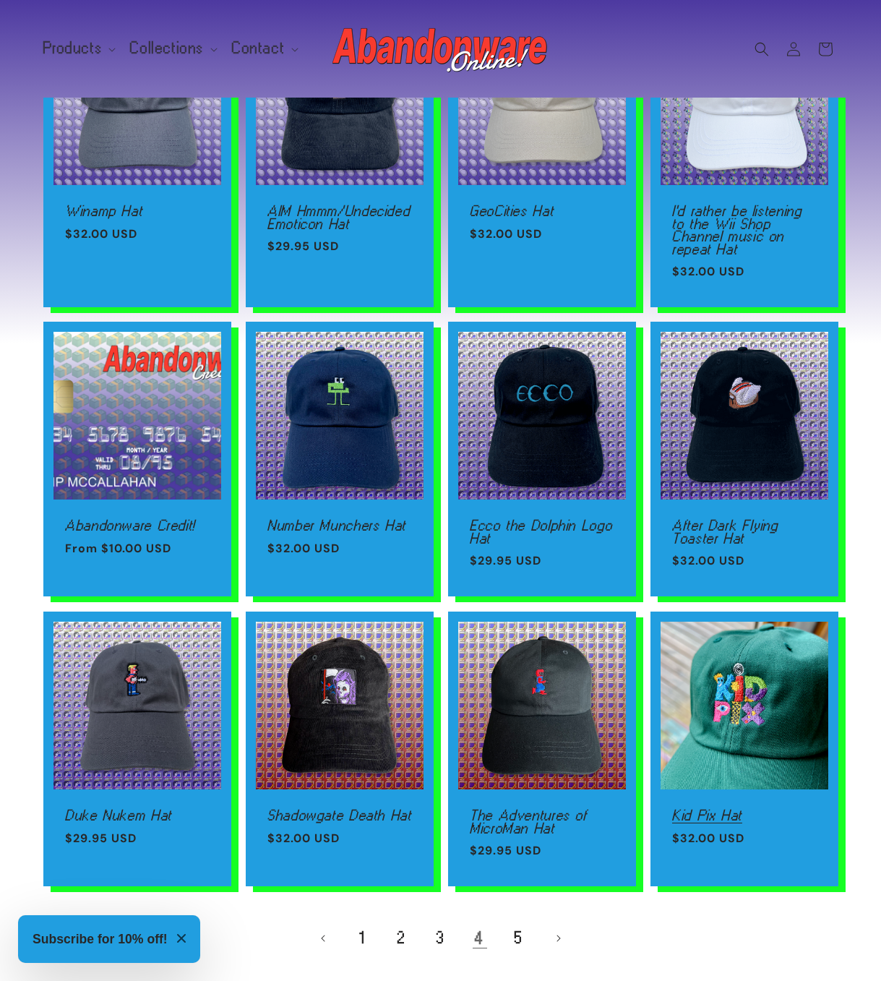
scroll to position [743, 0]
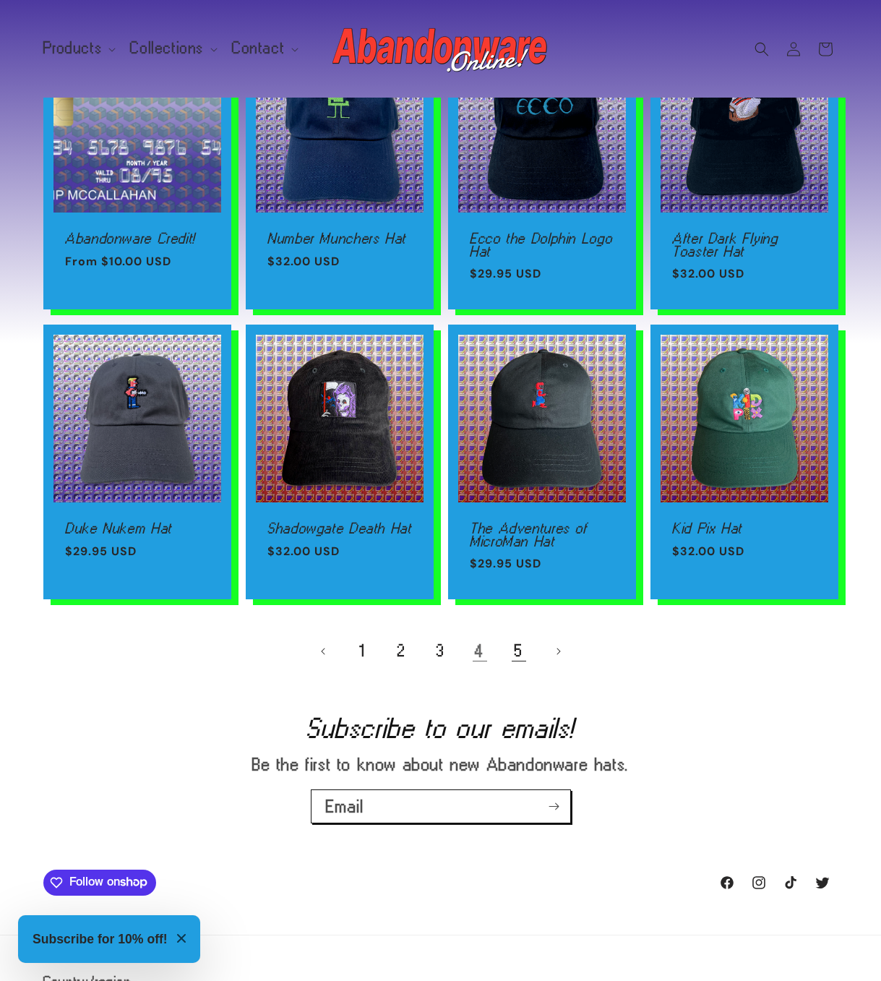
click at [518, 650] on link "5" at bounding box center [519, 651] width 32 height 32
